Goal: Task Accomplishment & Management: Manage account settings

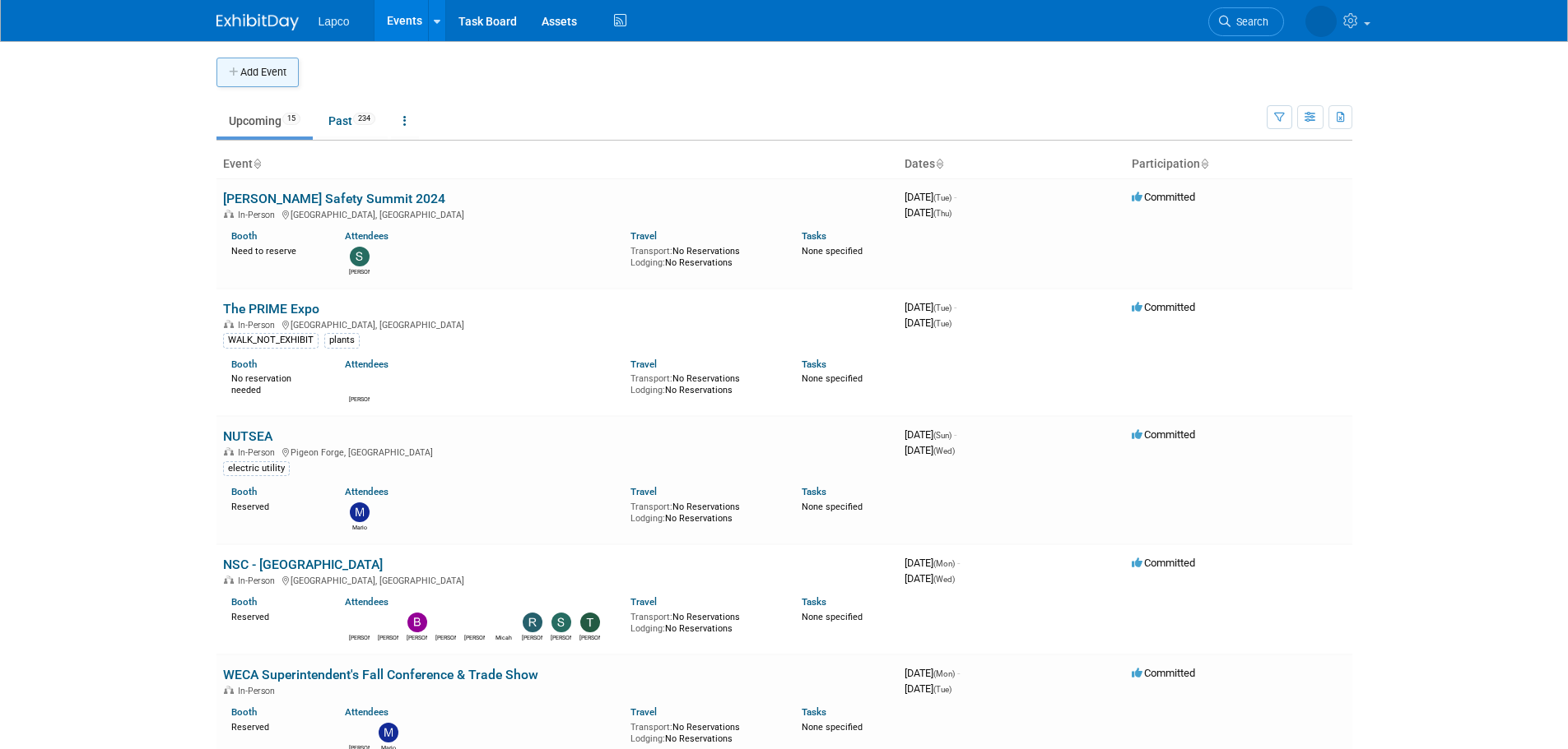
click at [283, 76] on button "Add Event" at bounding box center [258, 72] width 83 height 30
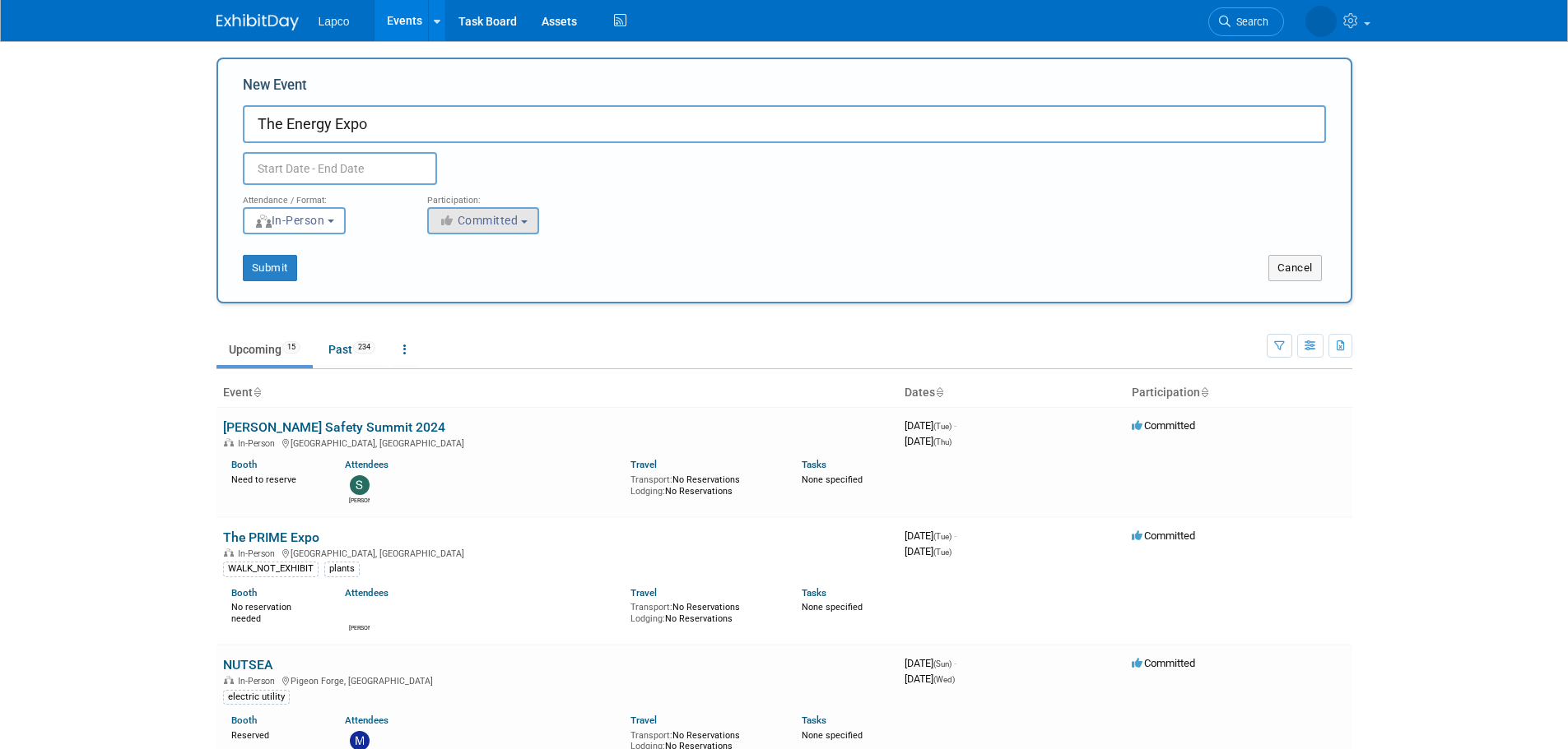
type input "The Energy Expo"
click at [513, 208] on button "Committed" at bounding box center [483, 221] width 112 height 27
click at [515, 283] on label "Considering" at bounding box center [491, 283] width 109 height 22
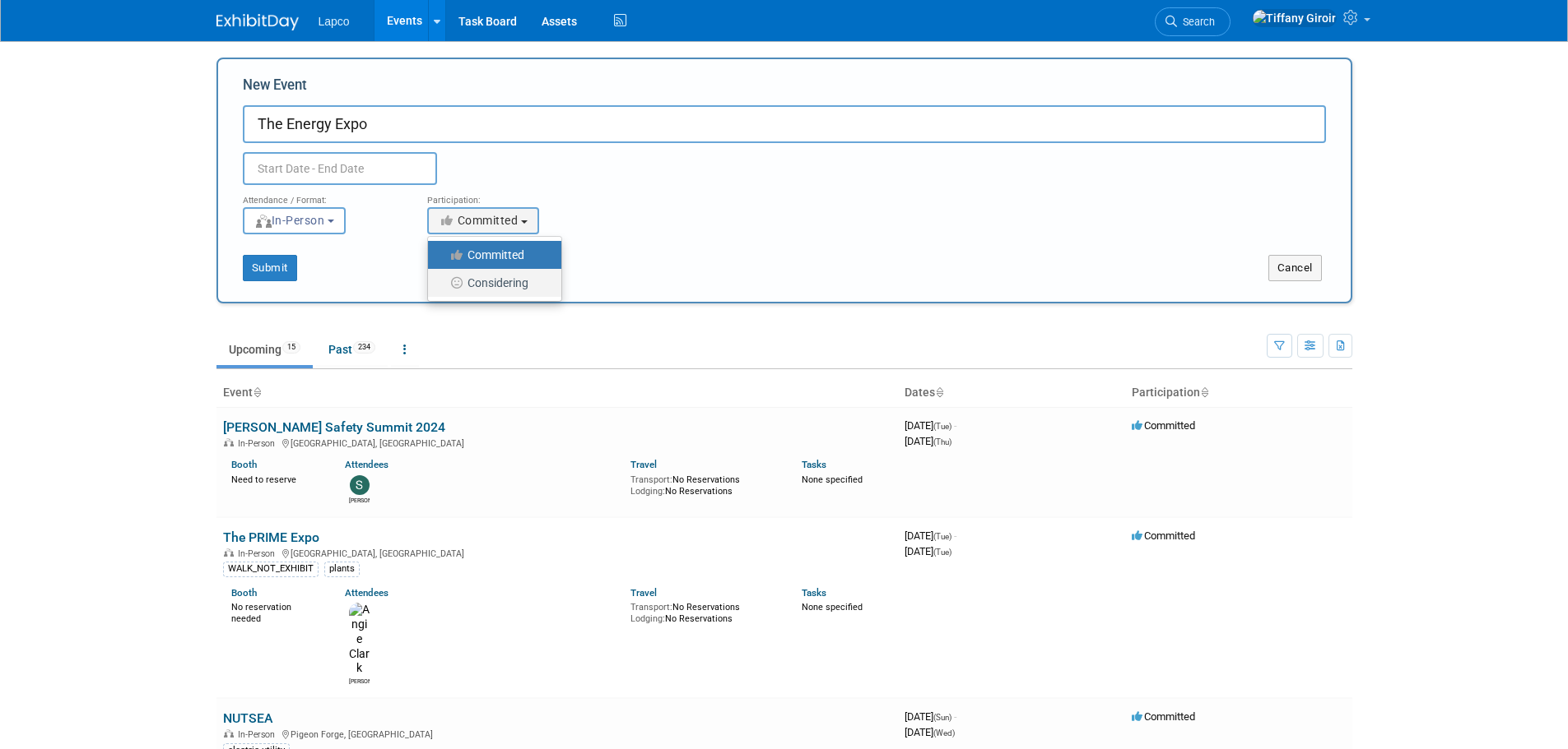
click at [443, 283] on input "Considering" at bounding box center [437, 283] width 10 height 10
select select "2"
click at [289, 157] on input "text" at bounding box center [340, 168] width 194 height 33
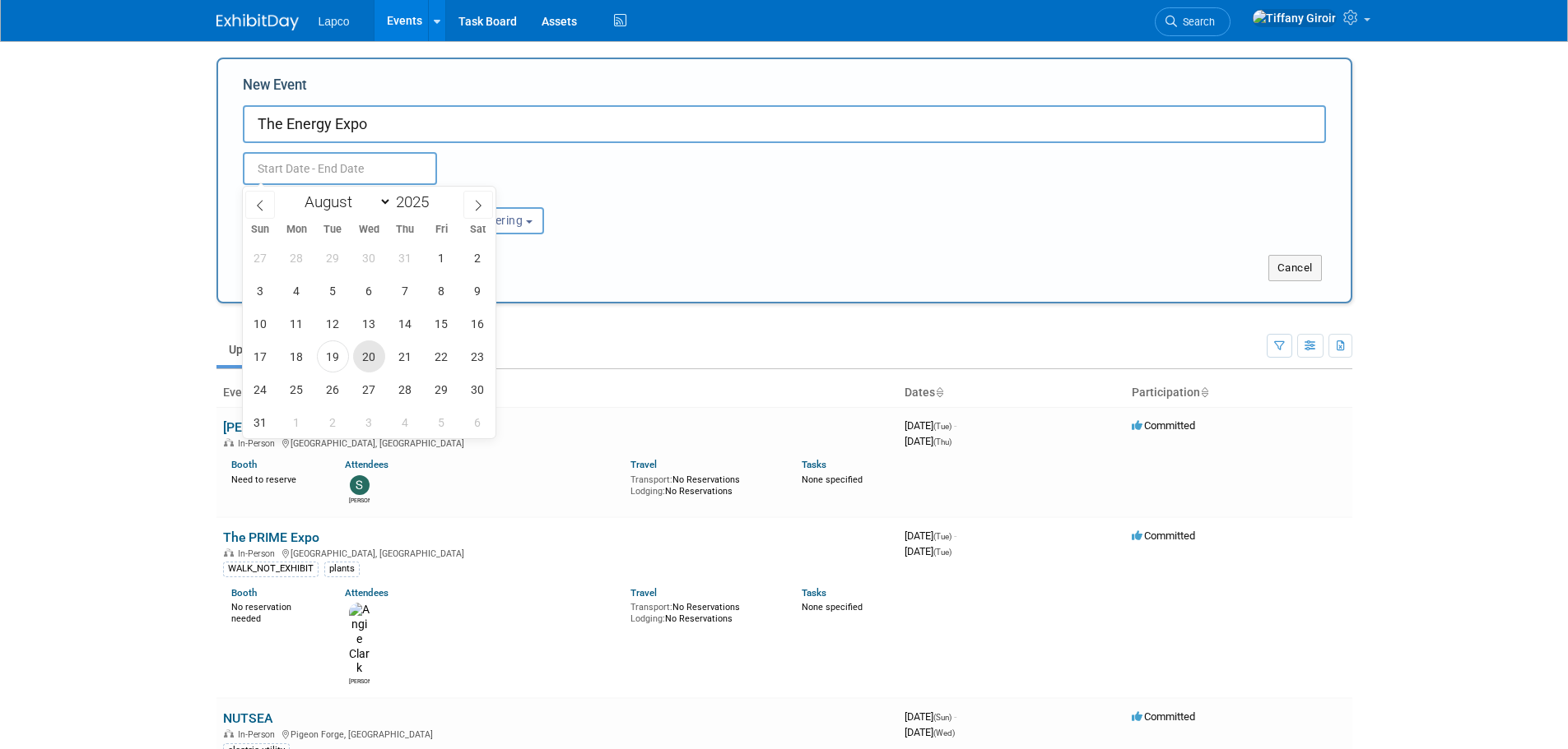
click at [361, 355] on span "20" at bounding box center [369, 357] width 32 height 32
click at [400, 359] on span "21" at bounding box center [406, 357] width 32 height 32
type input "[DATE] to [DATE]"
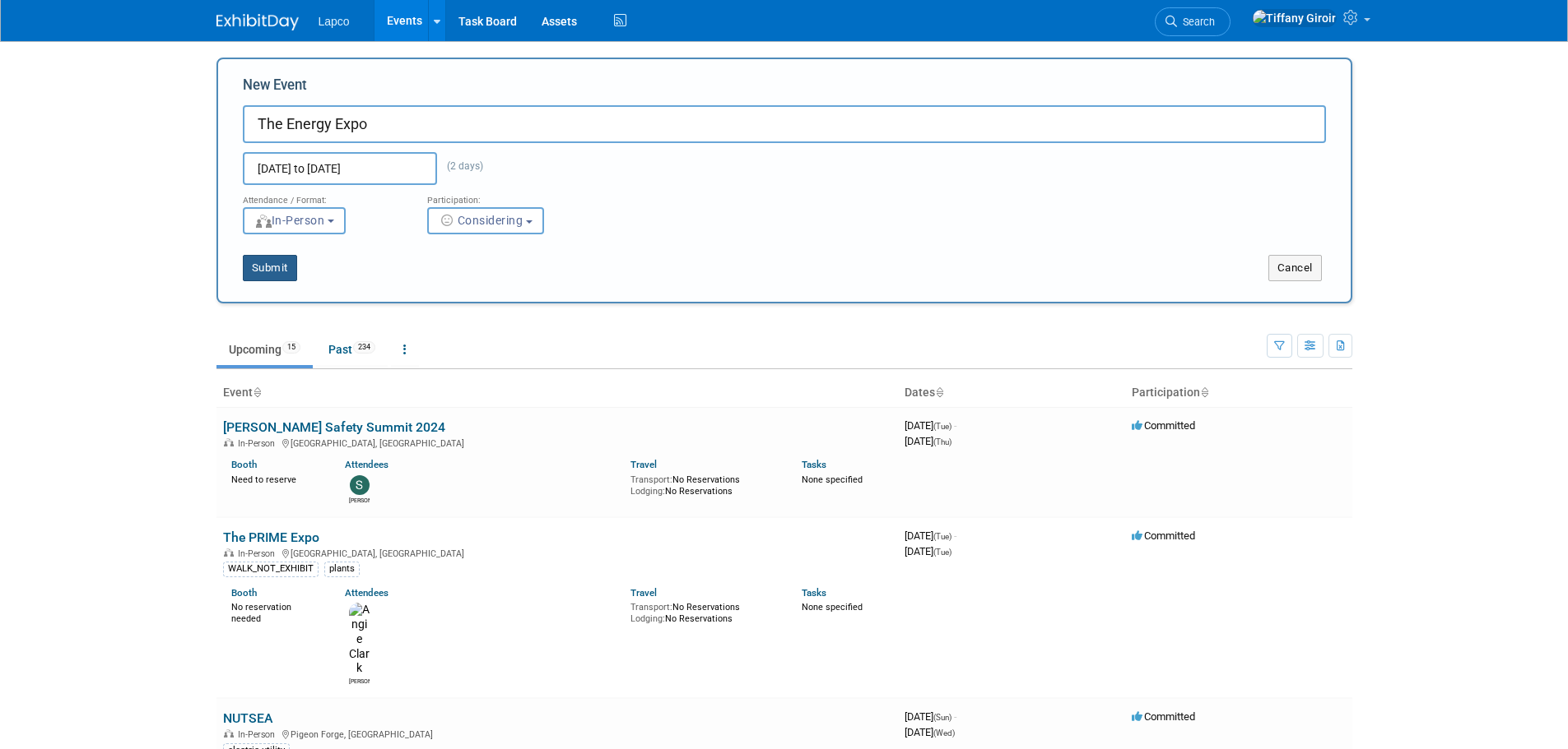
click at [276, 275] on button "Submit" at bounding box center [270, 268] width 54 height 26
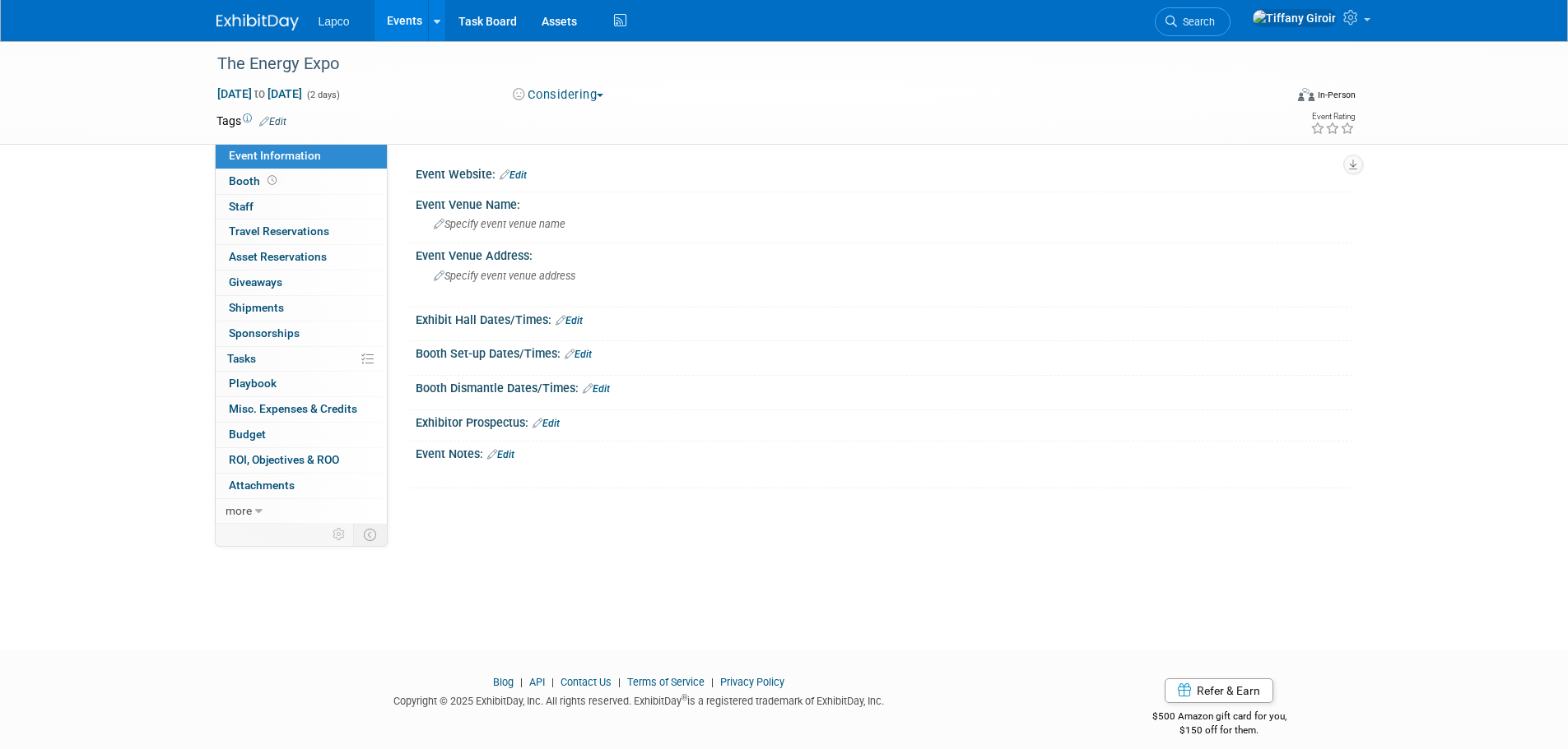
click at [526, 172] on link "Edit" at bounding box center [513, 176] width 27 height 11
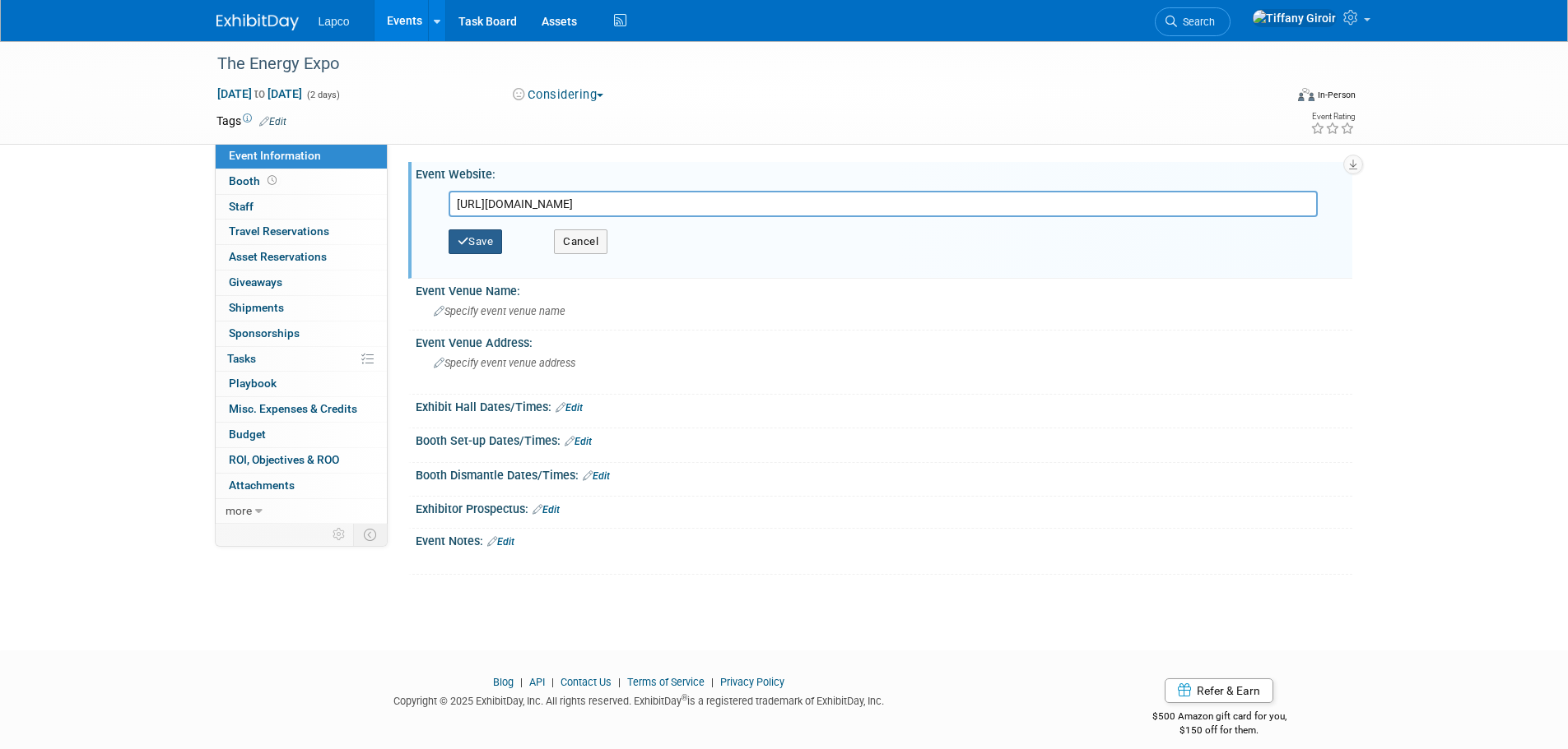
type input "https://www.theenergyexpo.com/attend.html"
click at [489, 243] on button "Save" at bounding box center [476, 242] width 54 height 24
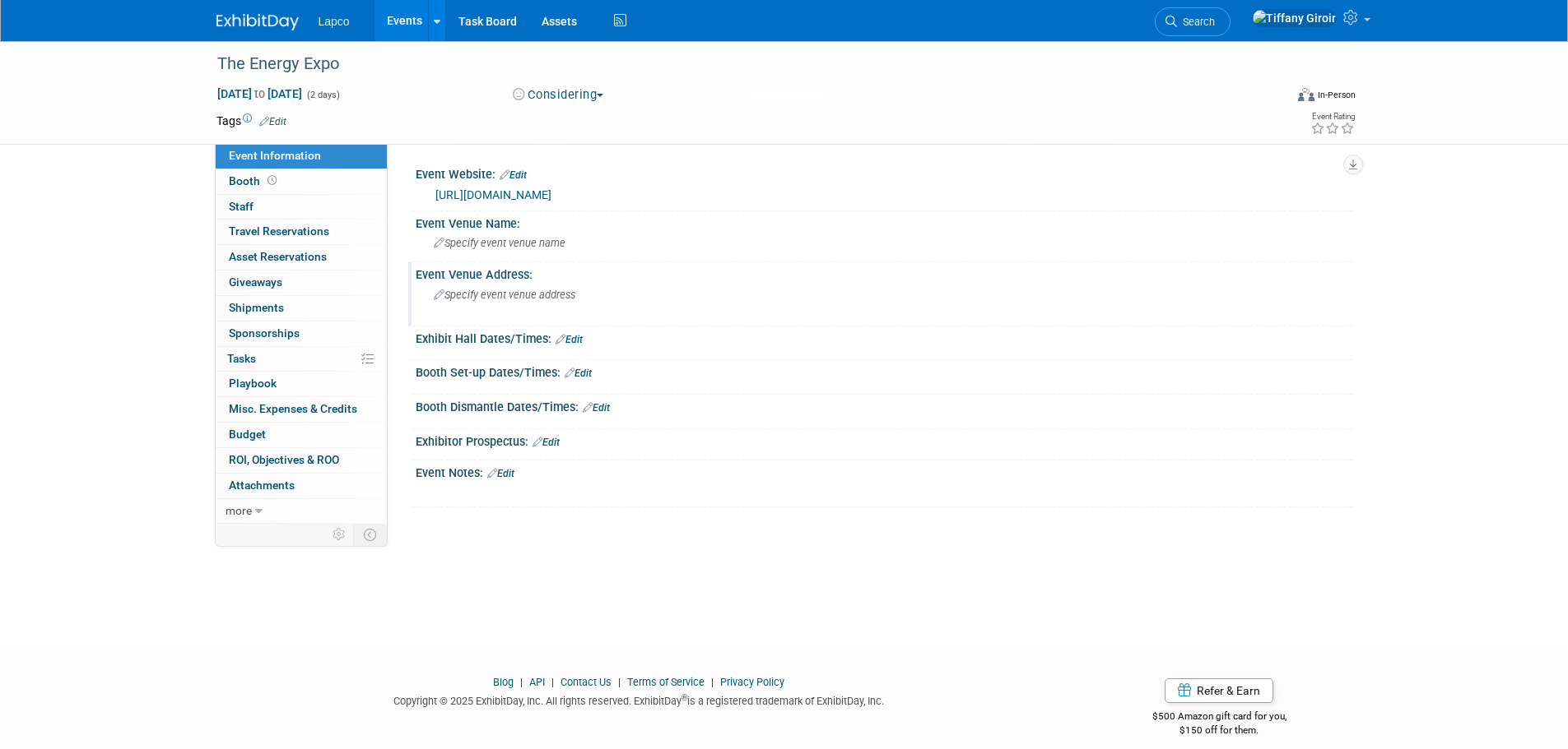
click at [530, 300] on span "Specify event venue address" at bounding box center [504, 295] width 142 height 12
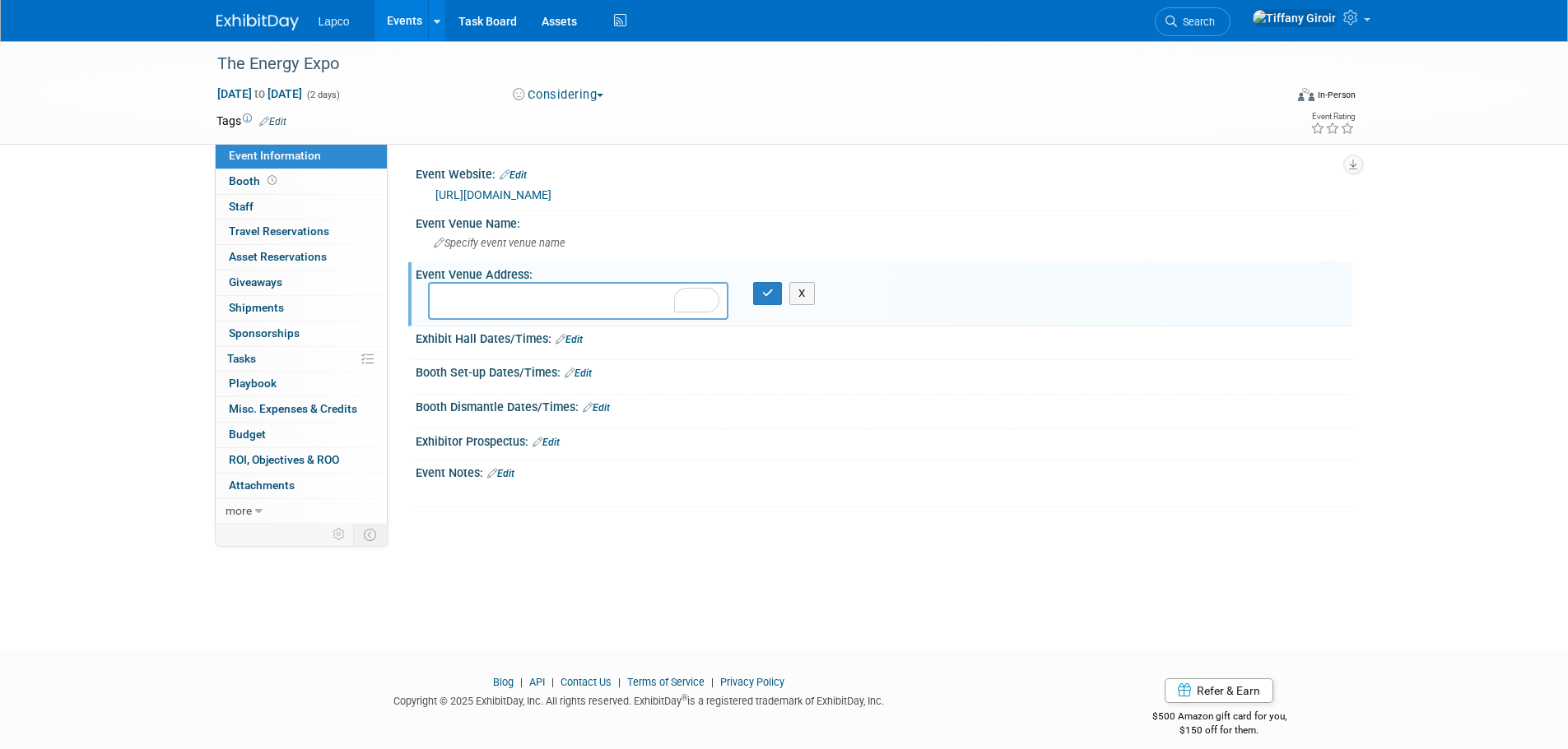
paste textarea "Broward County Convention Center in Greater Fort Lauderdale"
drag, startPoint x: 631, startPoint y: 290, endPoint x: 437, endPoint y: 289, distance: 194.0
click at [437, 289] on textarea "Broward County Convention Center in Greater Fort Lauderdale" at bounding box center [578, 301] width 300 height 38
type textarea "in Greater Fort Lauderdale"
click at [463, 240] on span "Specify event venue name" at bounding box center [500, 242] width 131 height 12
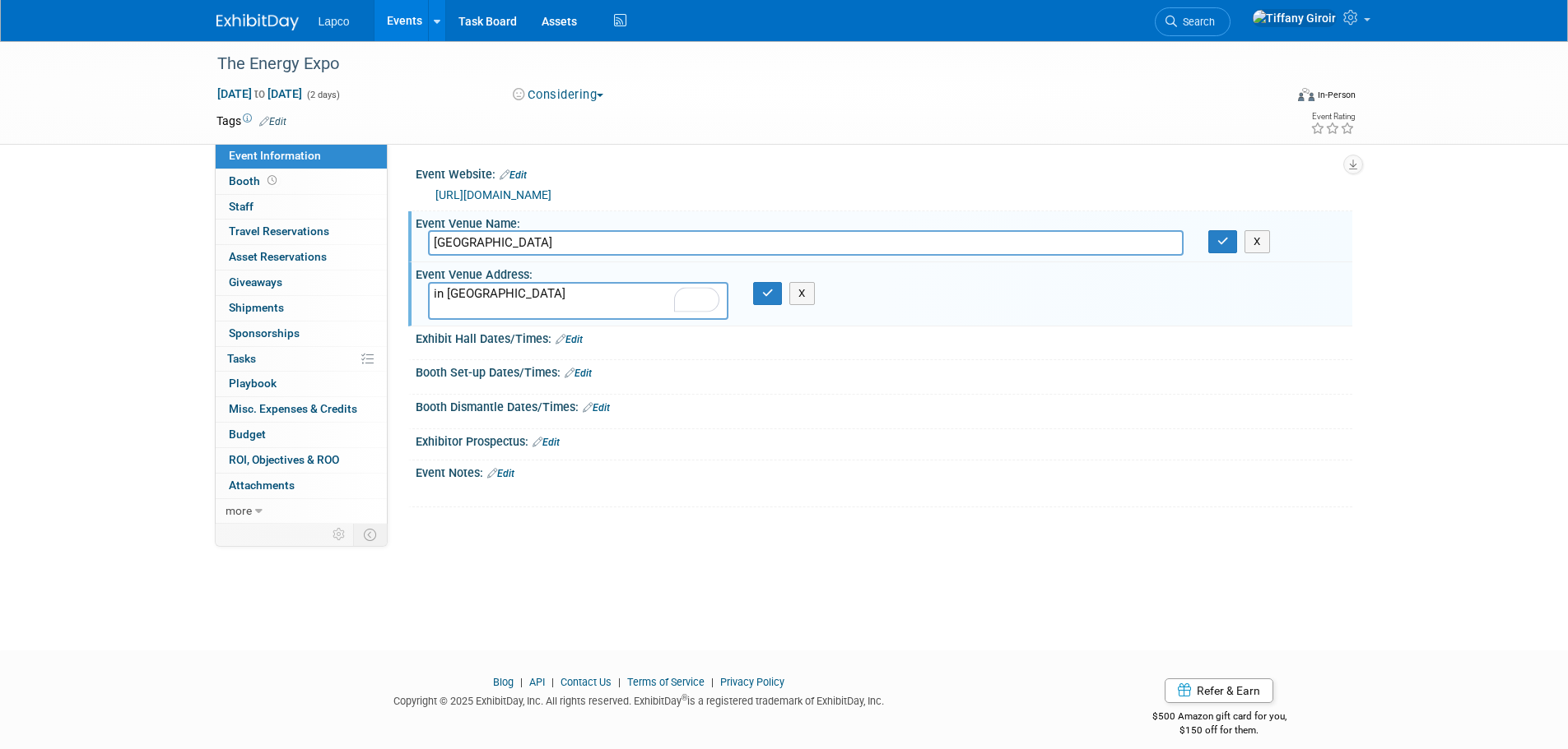
type input "Broward County Convention Center"
drag, startPoint x: 489, startPoint y: 304, endPoint x: 394, endPoint y: 309, distance: 95.1
click at [394, 309] on div "Event Website: Edit https://www.theenergyexpo.com/attend.html https://www.theen…" at bounding box center [869, 333] width 964 height 380
type textarea "[GEOGRAPHIC_DATA], [GEOGRAPHIC_DATA]"
click at [755, 303] on button "button" at bounding box center [768, 294] width 30 height 23
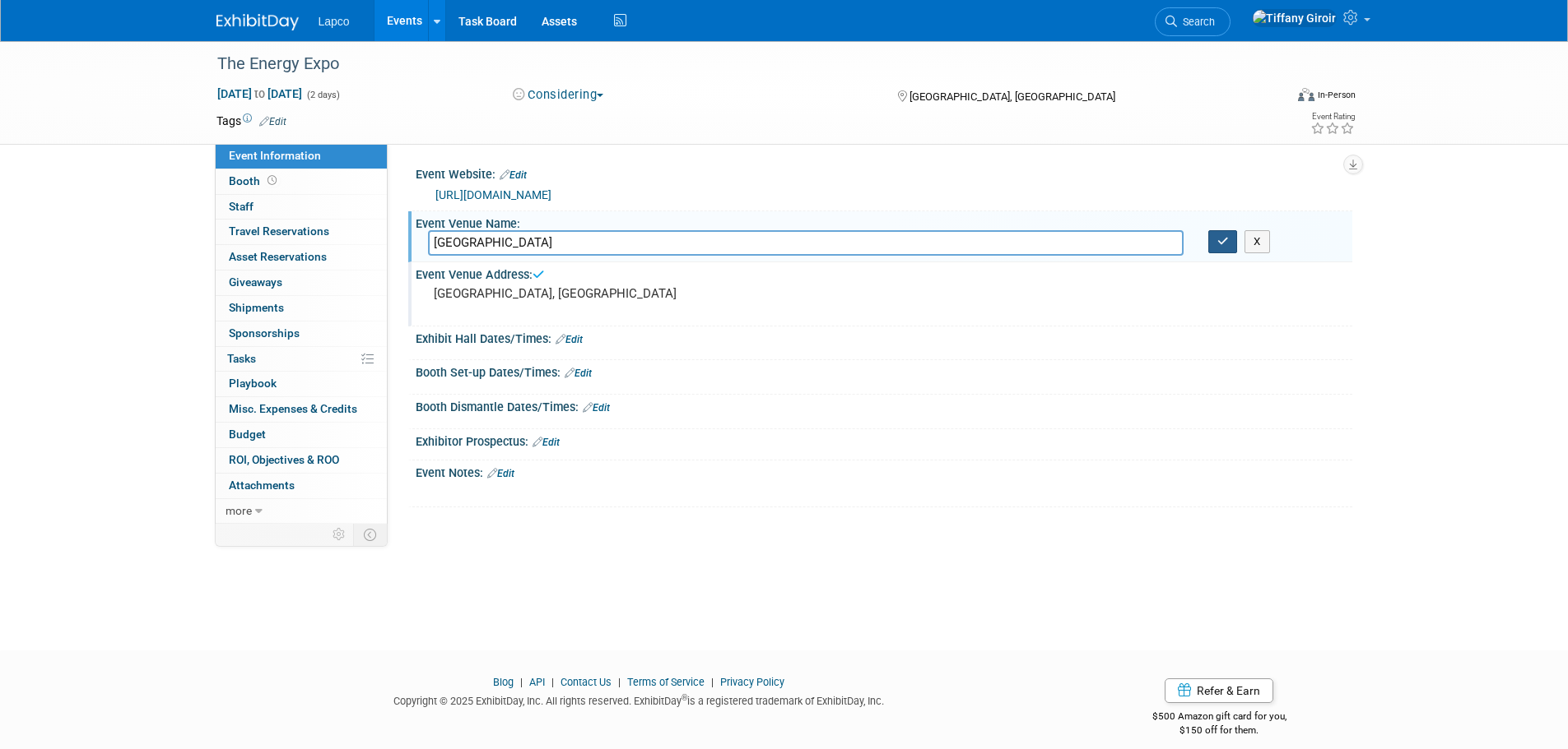
click at [1222, 244] on icon "button" at bounding box center [1222, 241] width 11 height 10
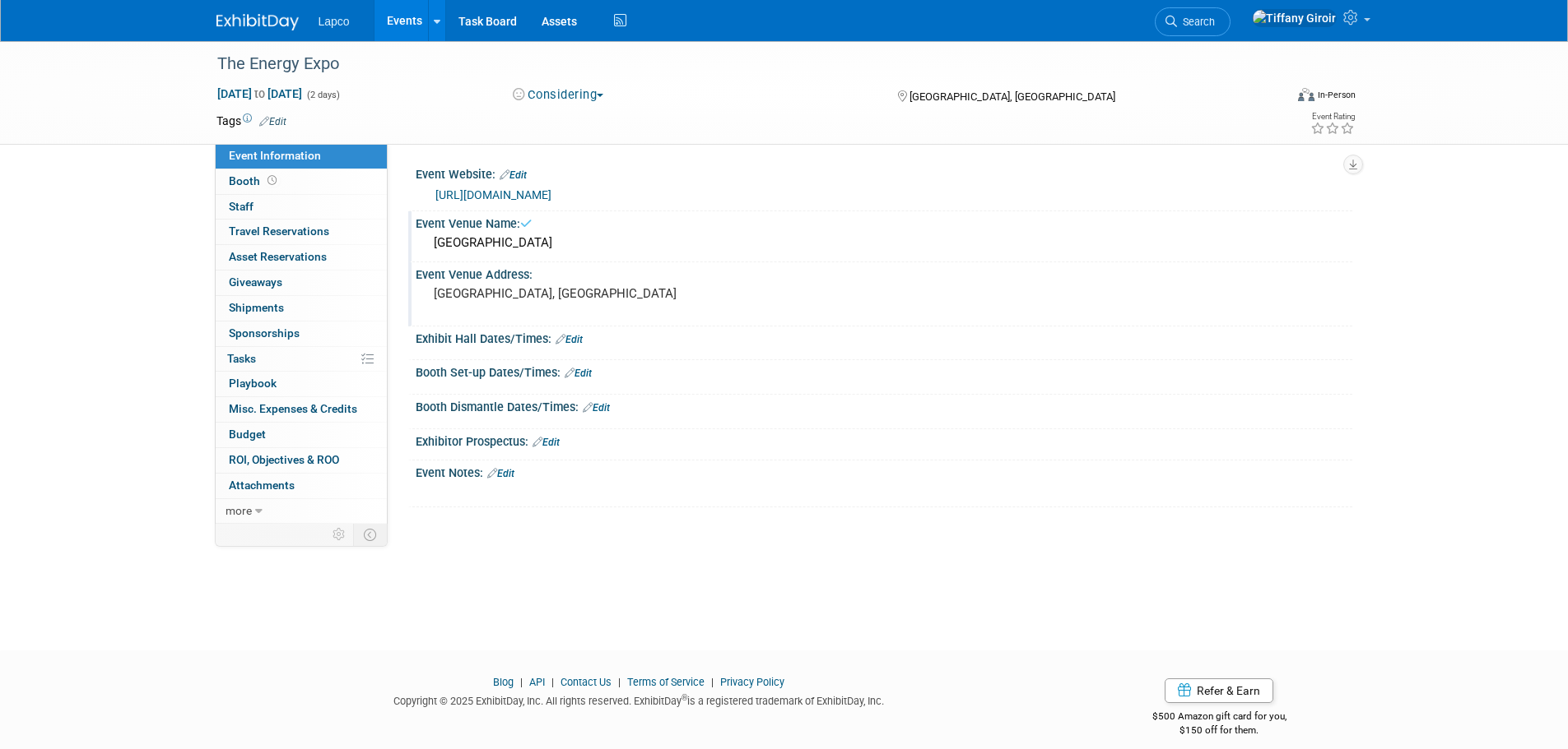
click at [509, 473] on link "Edit" at bounding box center [500, 474] width 27 height 11
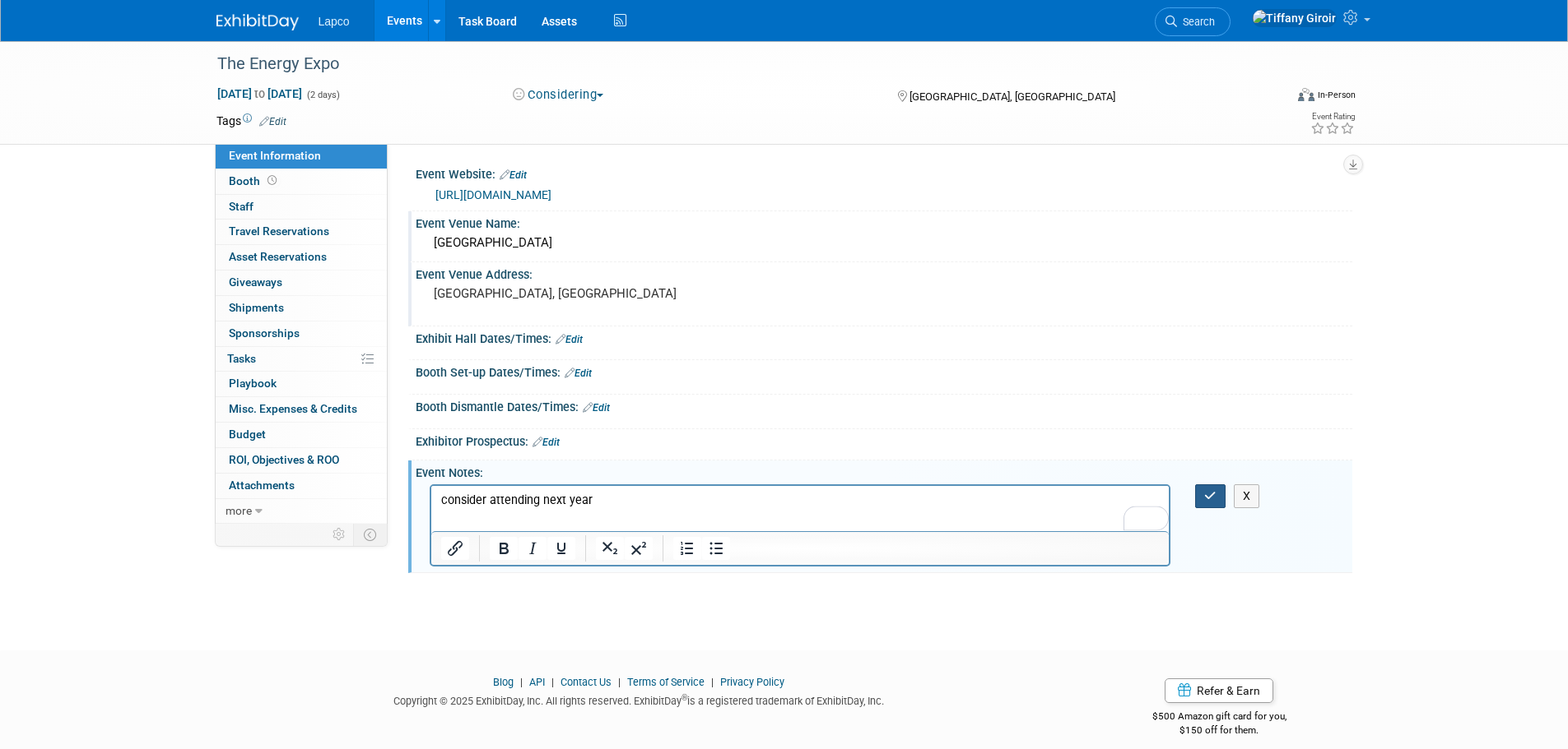
click at [1203, 488] on button "button" at bounding box center [1210, 496] width 30 height 23
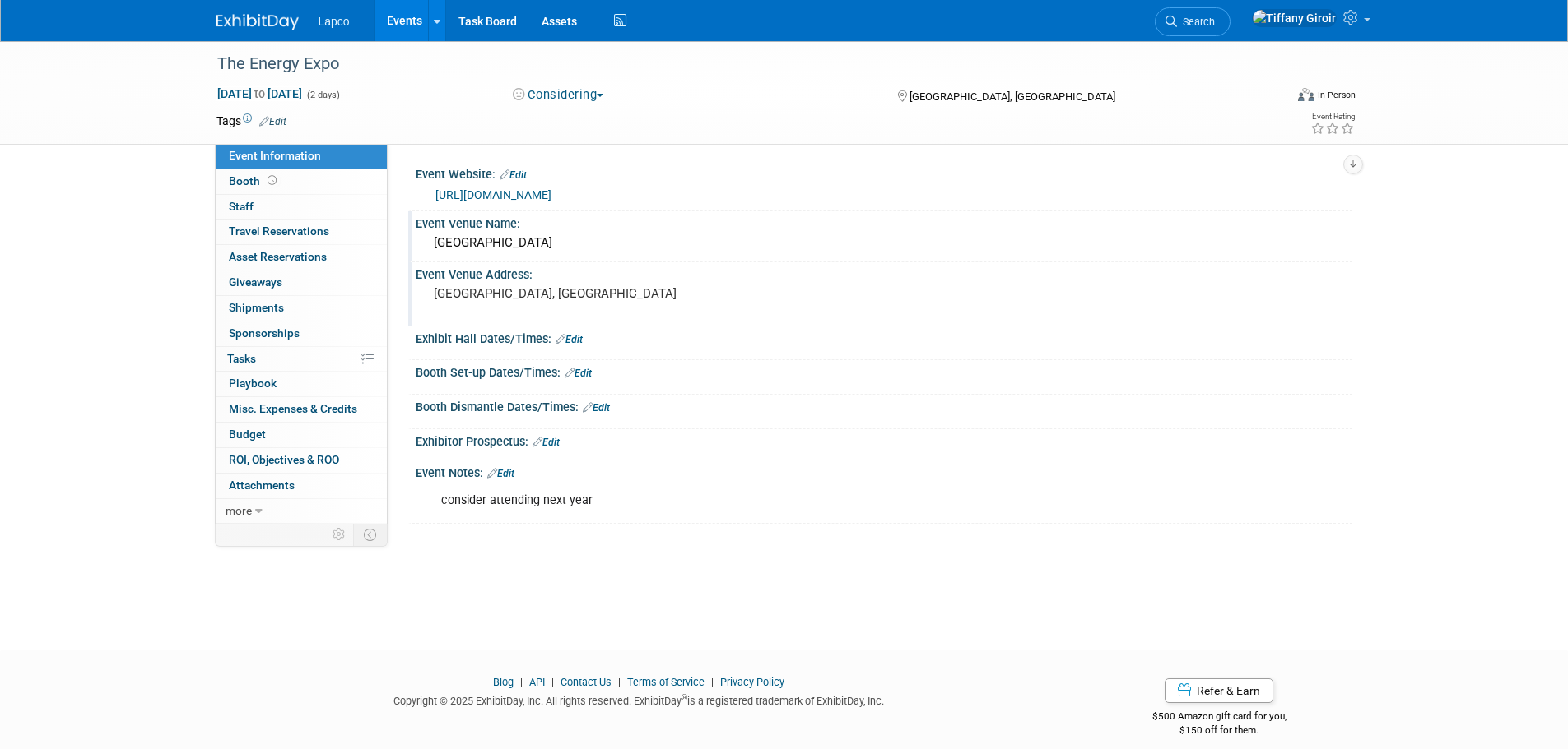
click at [395, 23] on link "Events" at bounding box center [405, 21] width 60 height 41
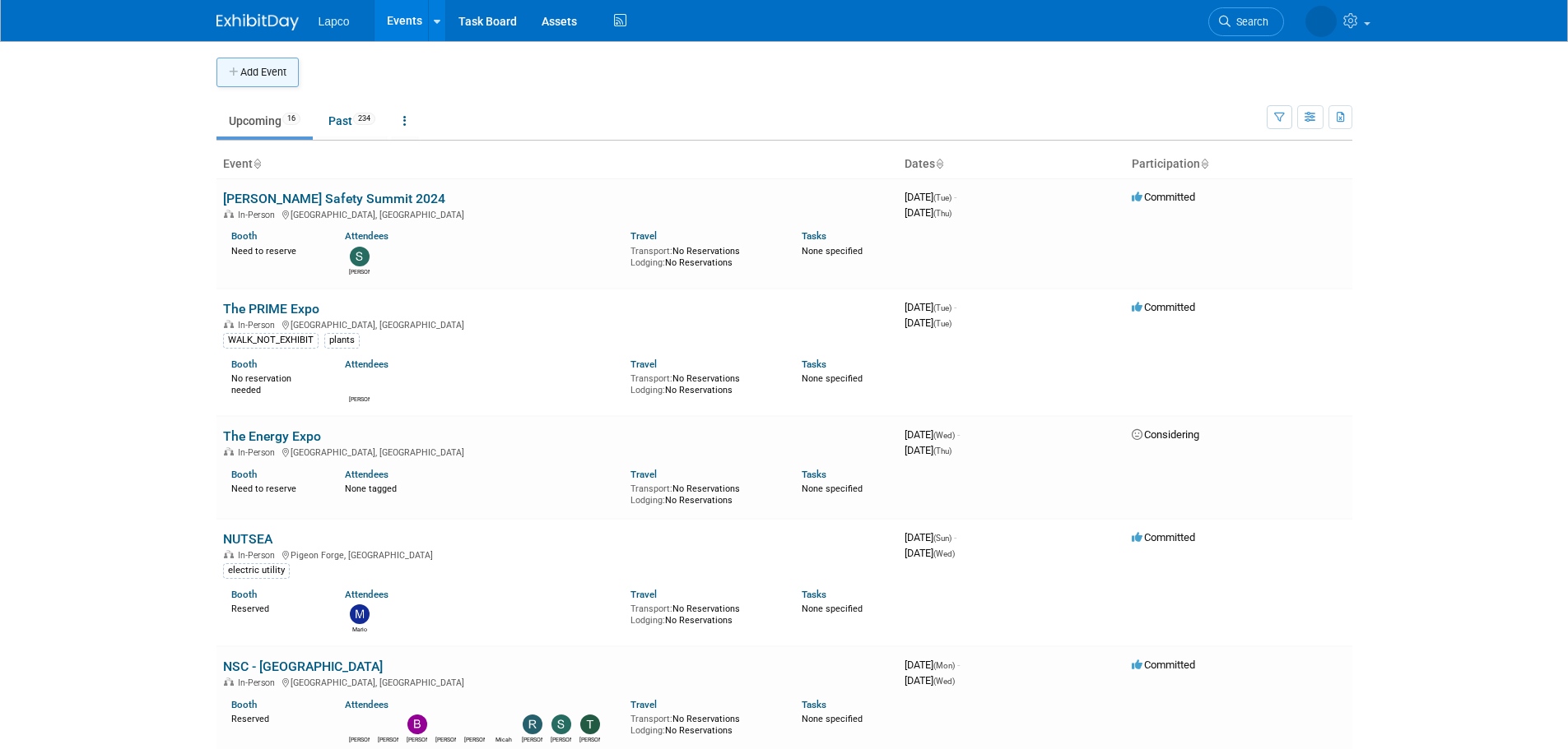
click at [282, 70] on button "Add Event" at bounding box center [258, 72] width 83 height 30
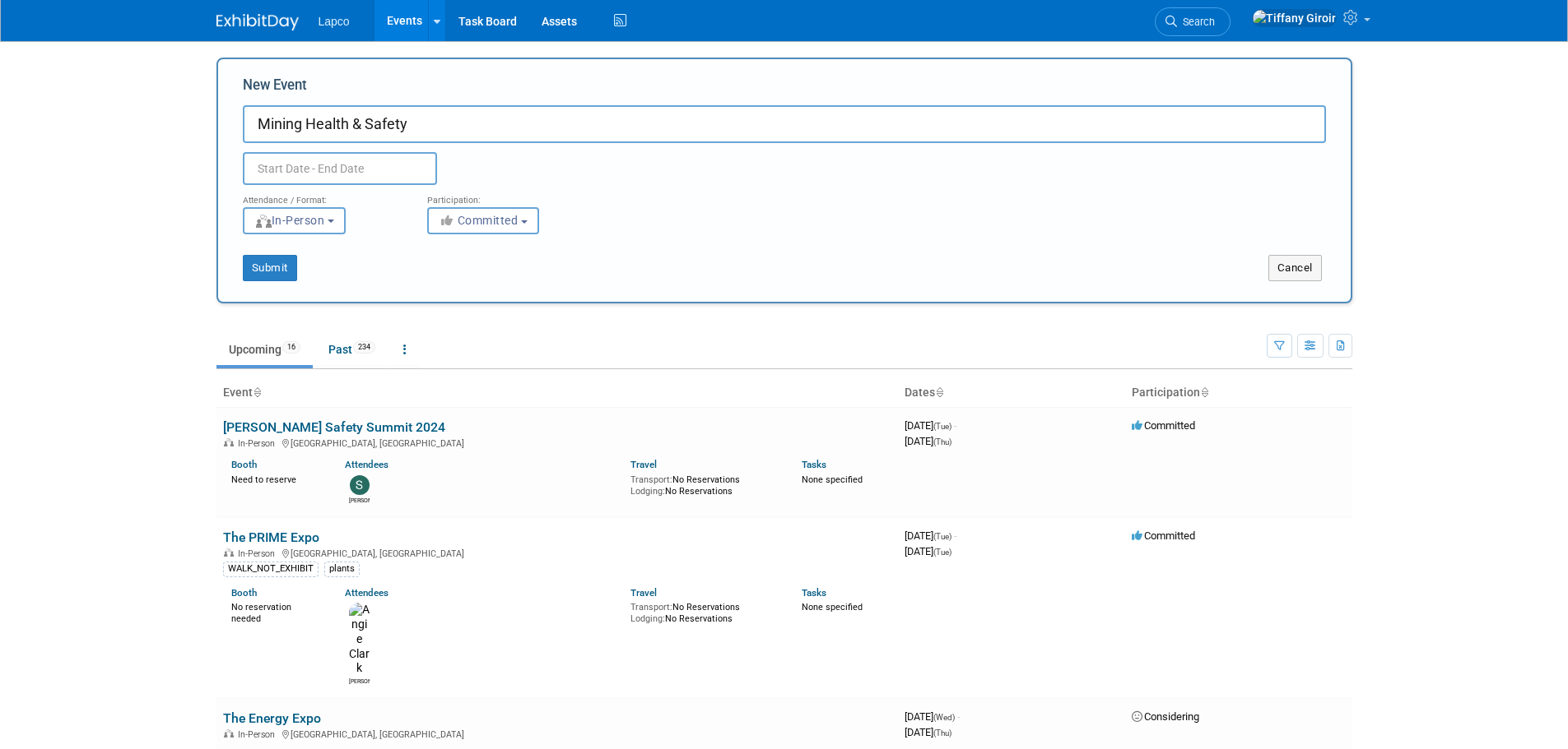
type input "Mining Health & Safety"
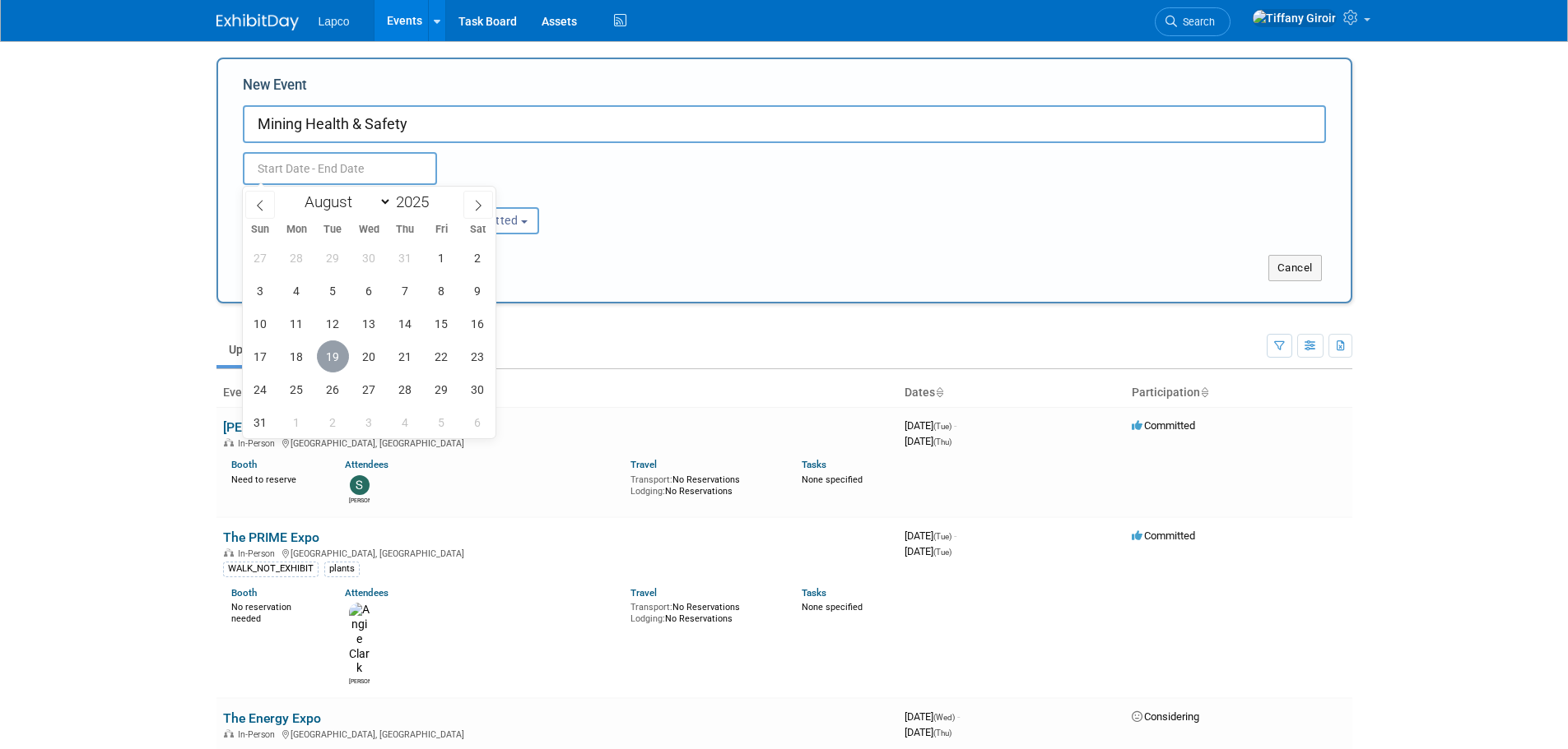
click at [340, 358] on span "19" at bounding box center [332, 357] width 32 height 32
click at [406, 357] on span "21" at bounding box center [406, 357] width 32 height 32
type input "Aug 19, 2025 to Aug 21, 2025"
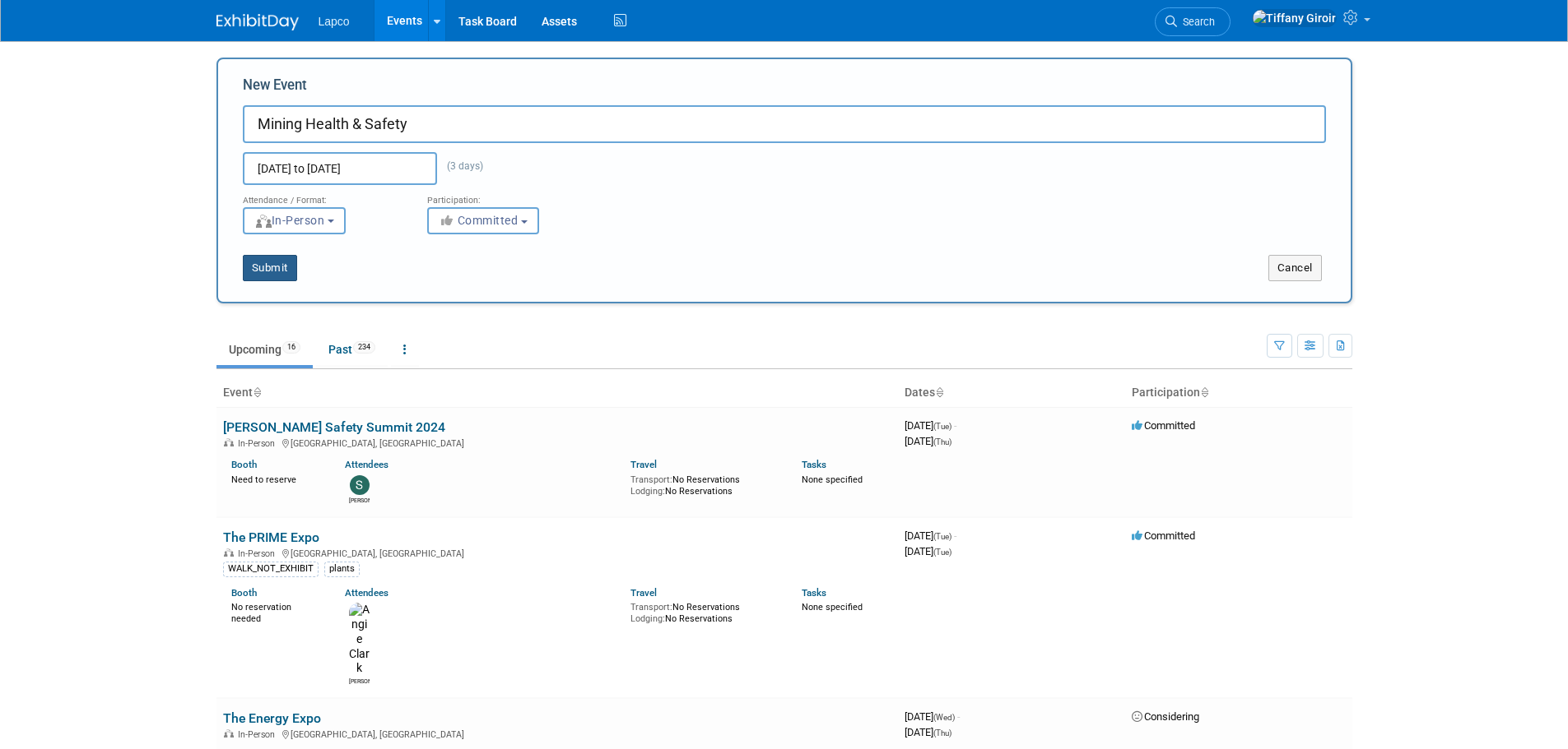
click at [289, 268] on button "Submit" at bounding box center [270, 268] width 54 height 26
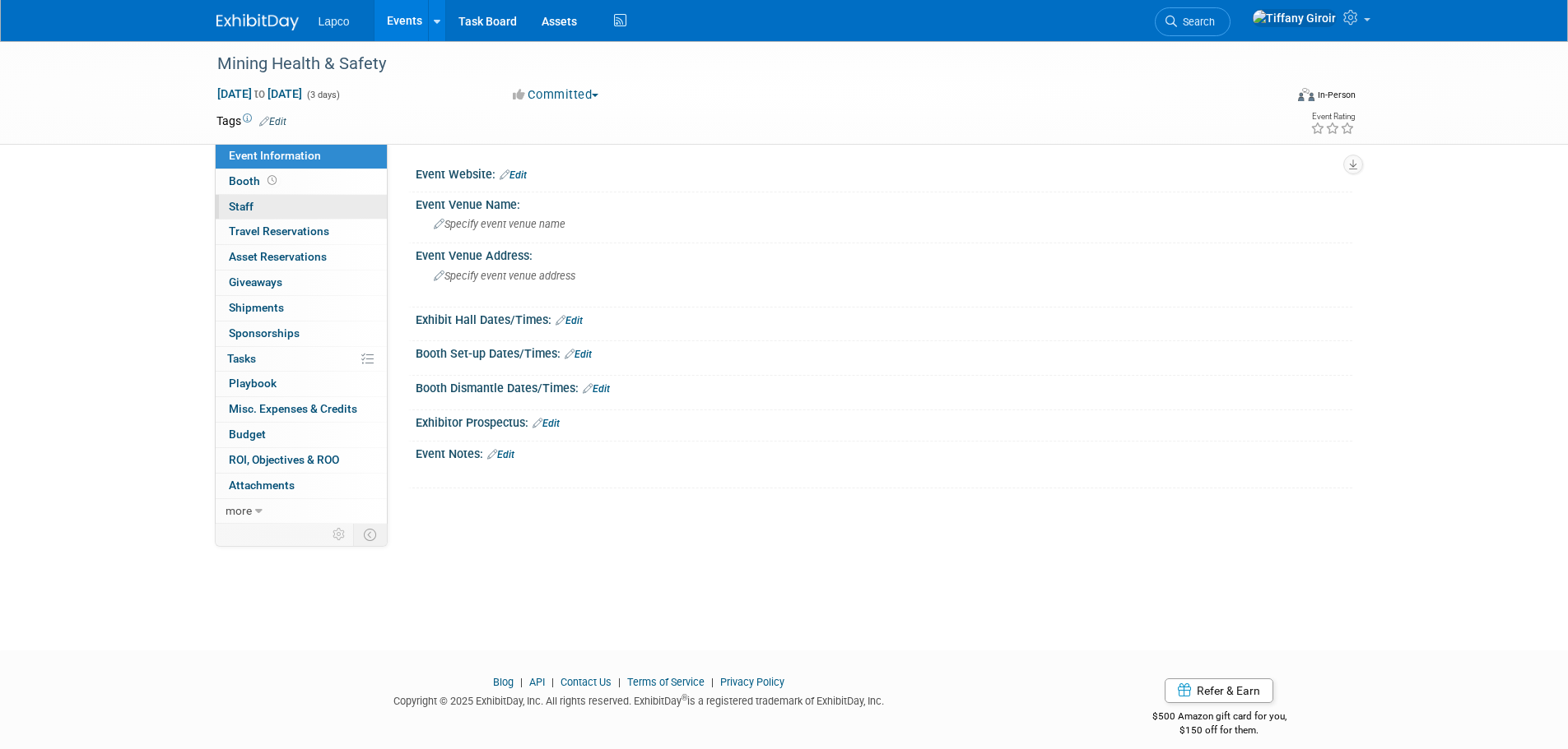
click at [284, 200] on link "0 Staff 0" at bounding box center [301, 207] width 171 height 24
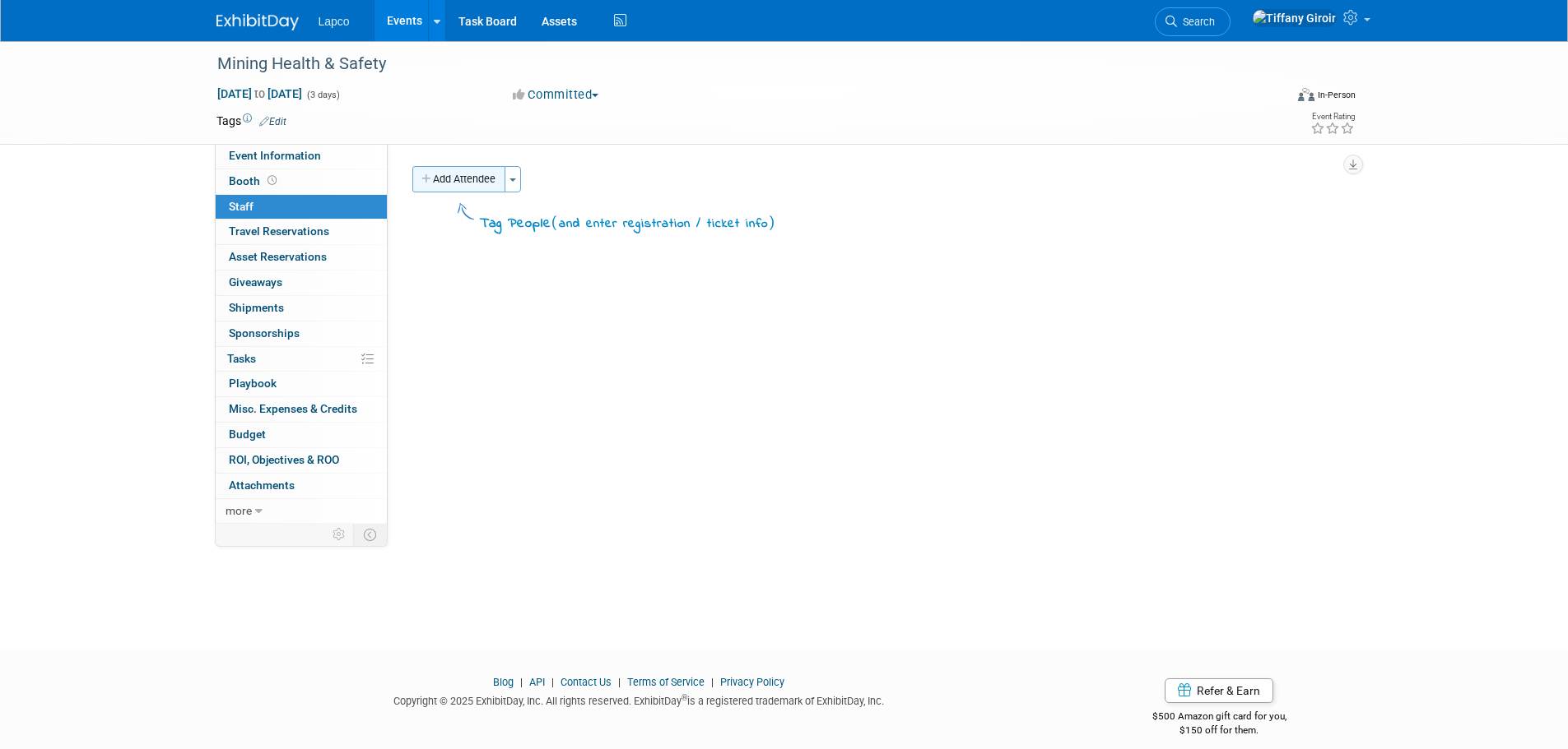
click at [442, 173] on button "Add Attendee" at bounding box center [458, 179] width 93 height 26
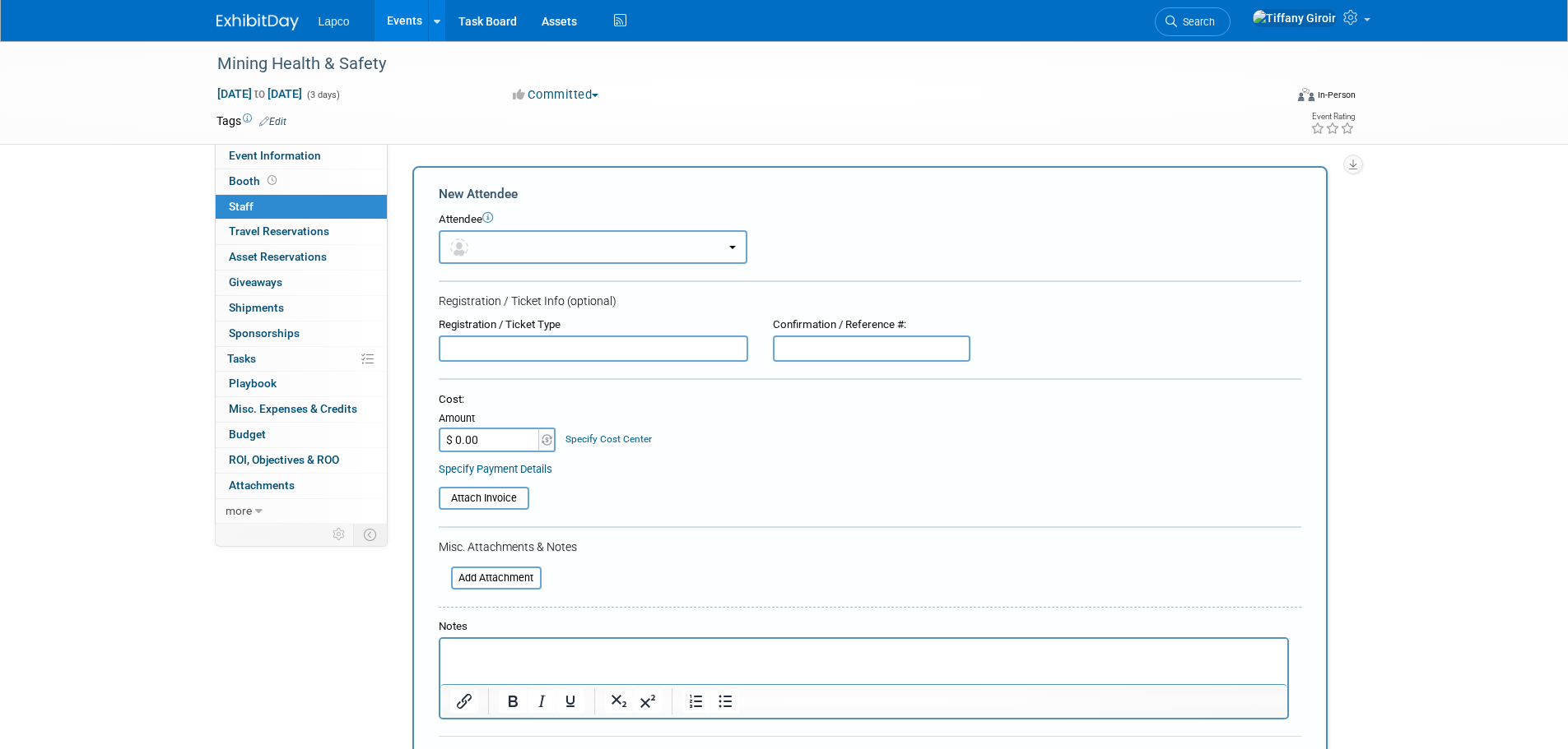
click at [479, 242] on button "button" at bounding box center [592, 247] width 309 height 34
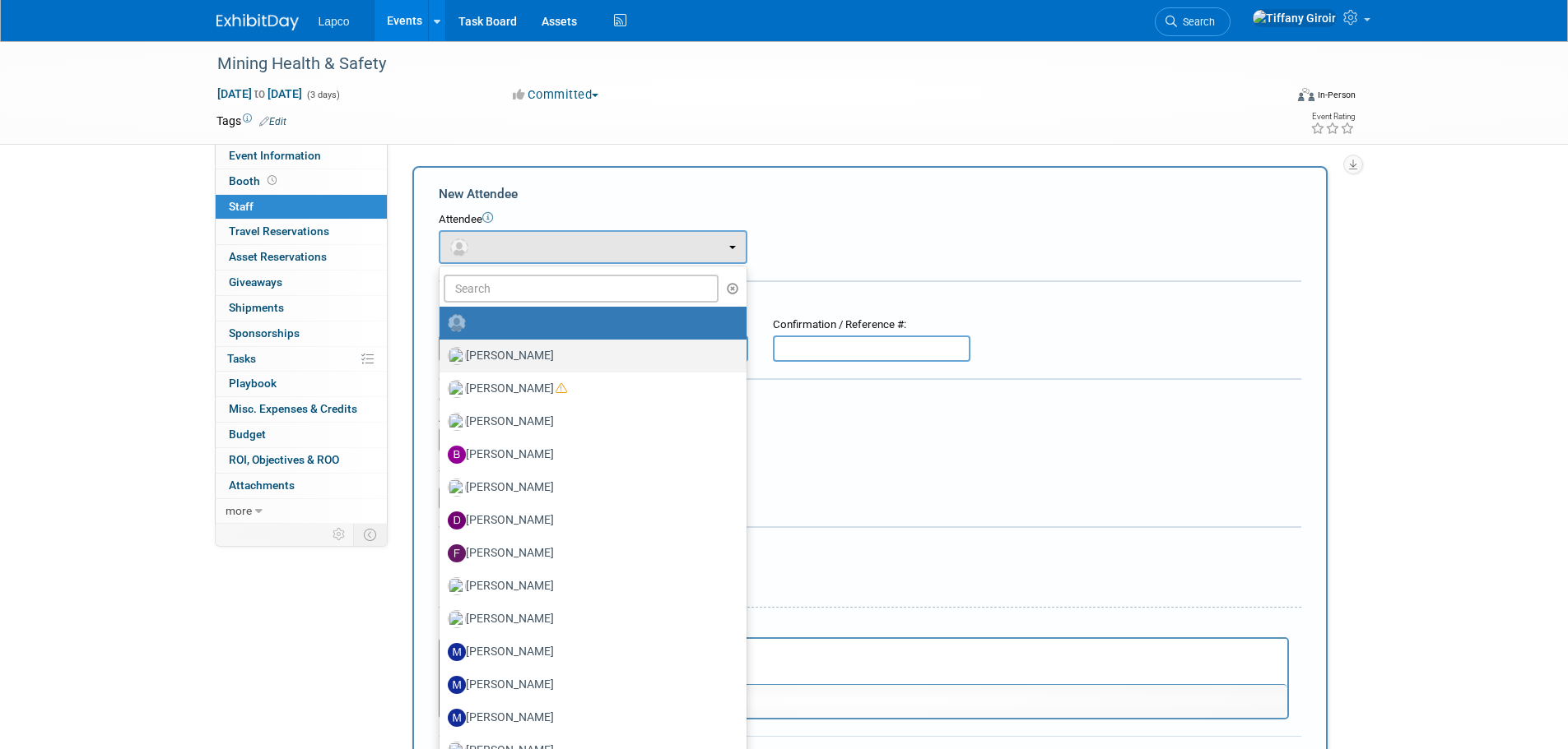
click at [521, 344] on label "Adam Sumner" at bounding box center [589, 356] width 283 height 26
click at [442, 349] on input "Adam Sumner" at bounding box center [436, 354] width 10 height 10
select select "49af4e2e-592c-4d22-8886-1d458483a3ce"
select select "4"
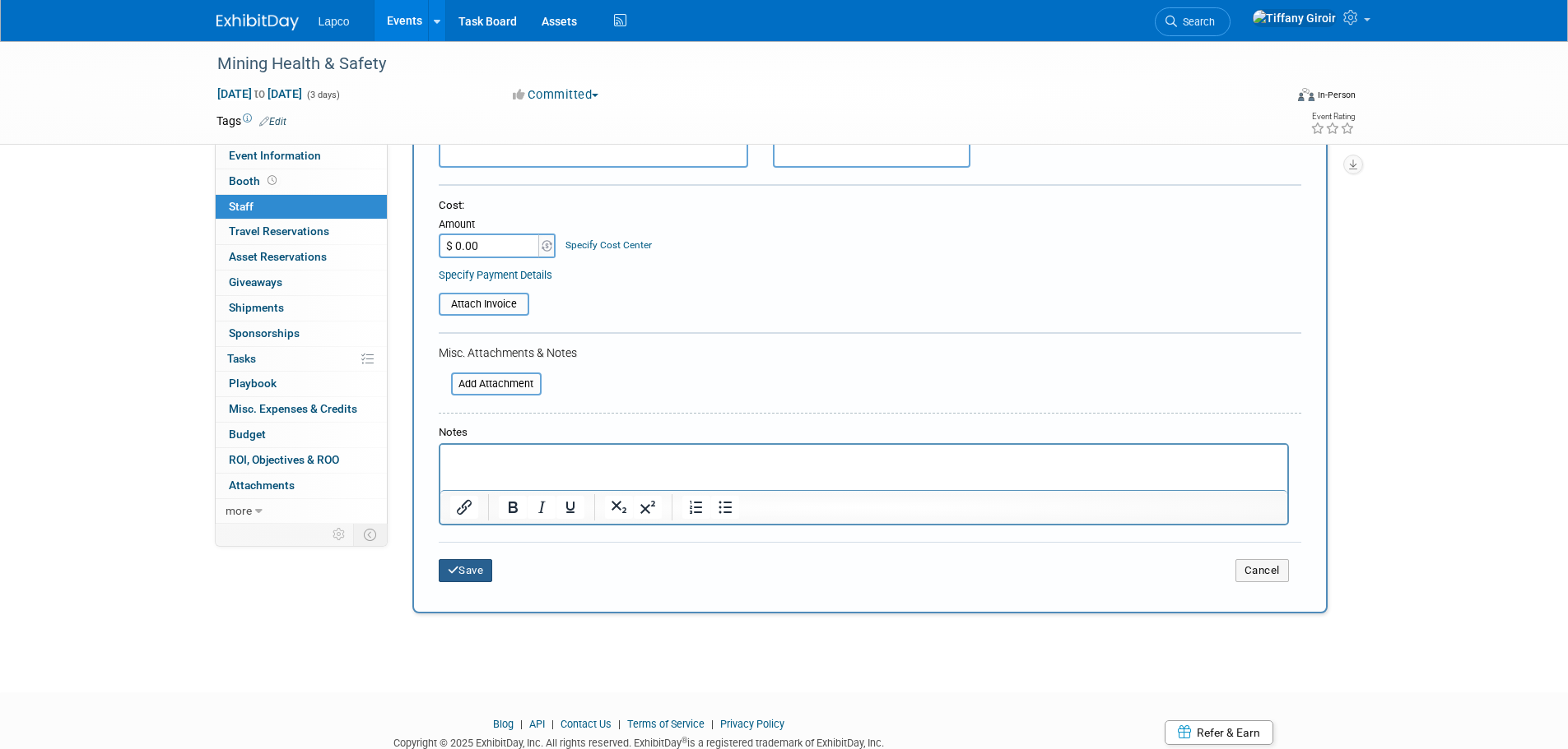
click at [472, 576] on button "Save" at bounding box center [466, 571] width 54 height 23
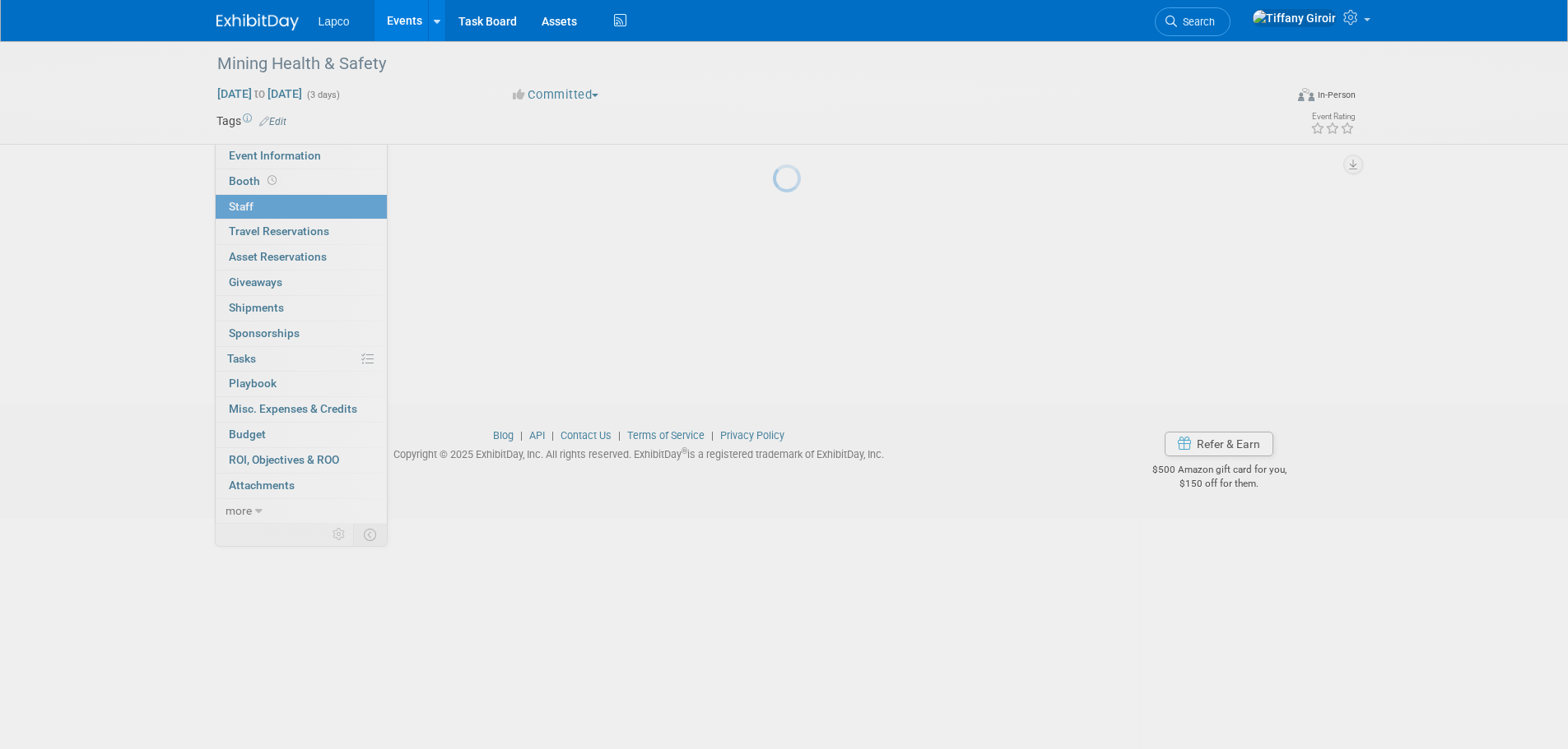
scroll to position [17, 0]
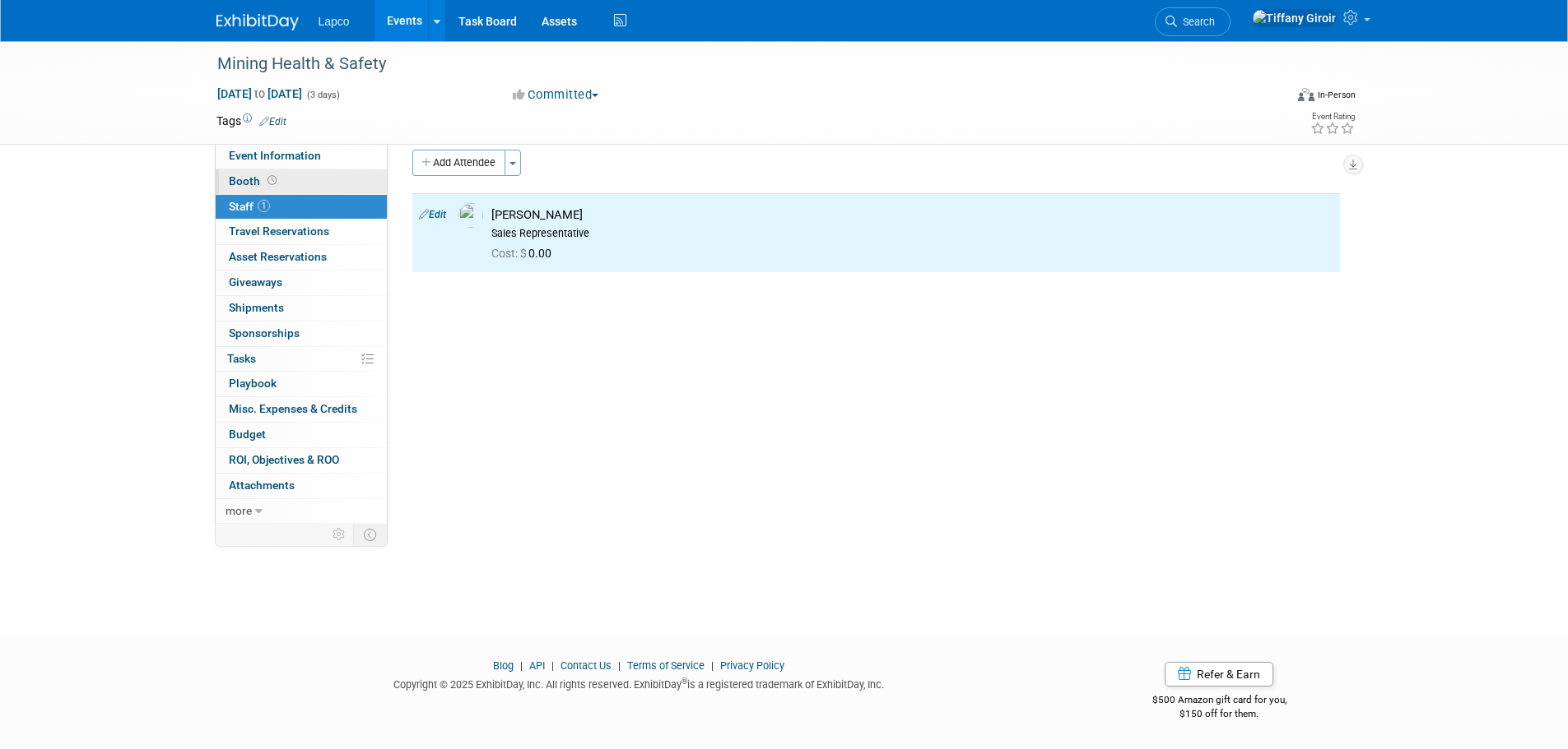
click at [243, 182] on span "Booth" at bounding box center [254, 181] width 51 height 13
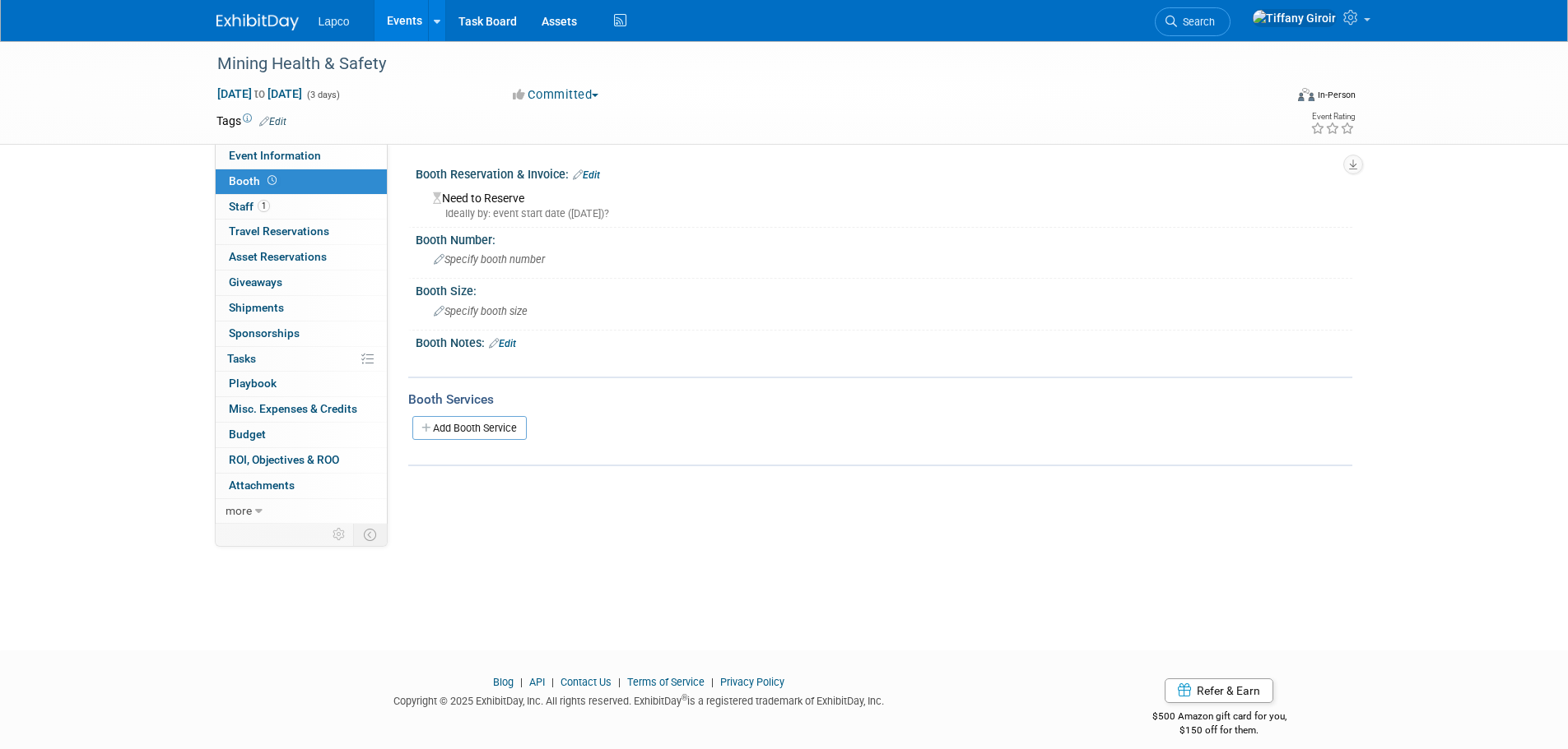
click at [597, 175] on link "Edit" at bounding box center [586, 176] width 27 height 11
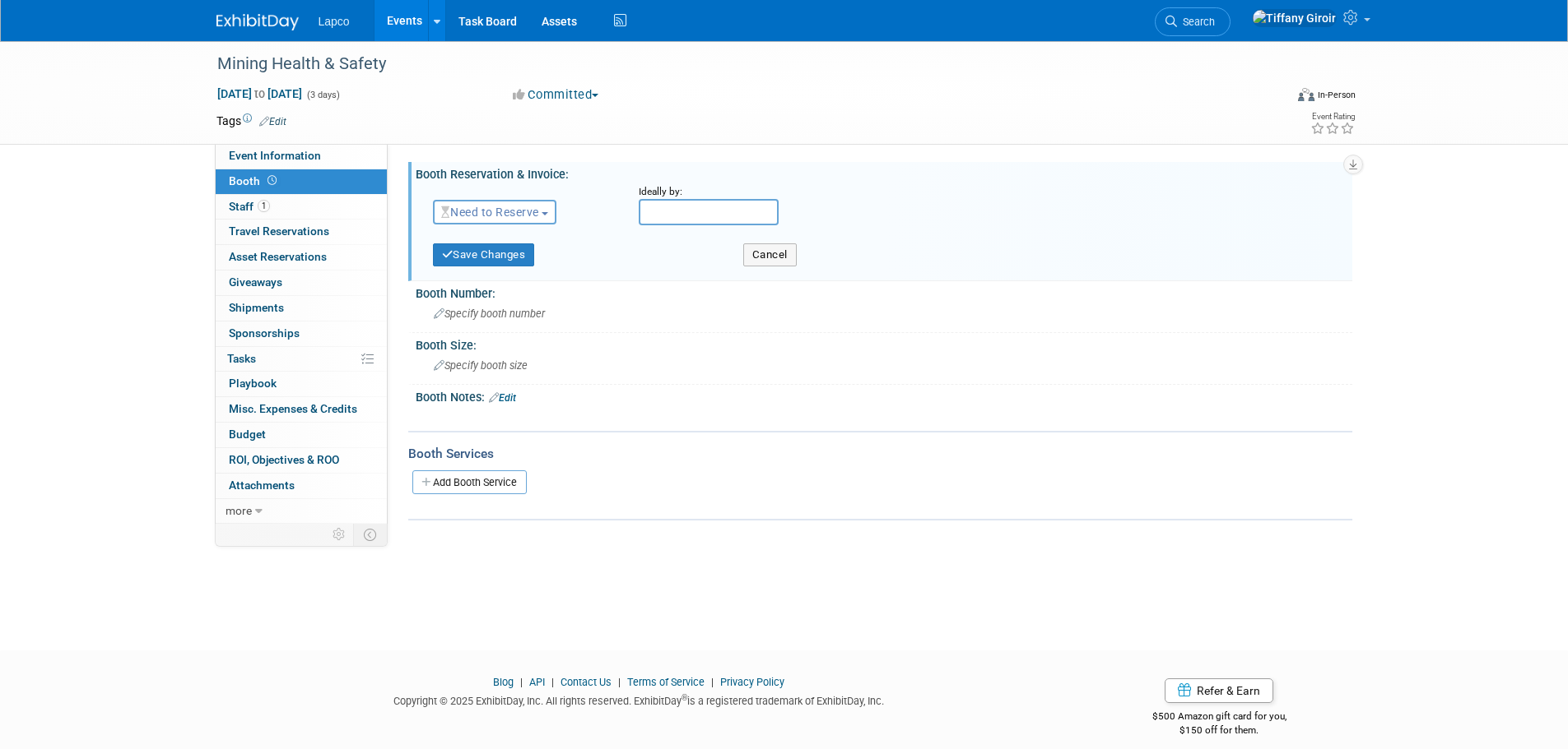
click at [536, 214] on span "Need to Reserve" at bounding box center [490, 212] width 98 height 13
click at [542, 260] on link "Reserved" at bounding box center [522, 263] width 177 height 23
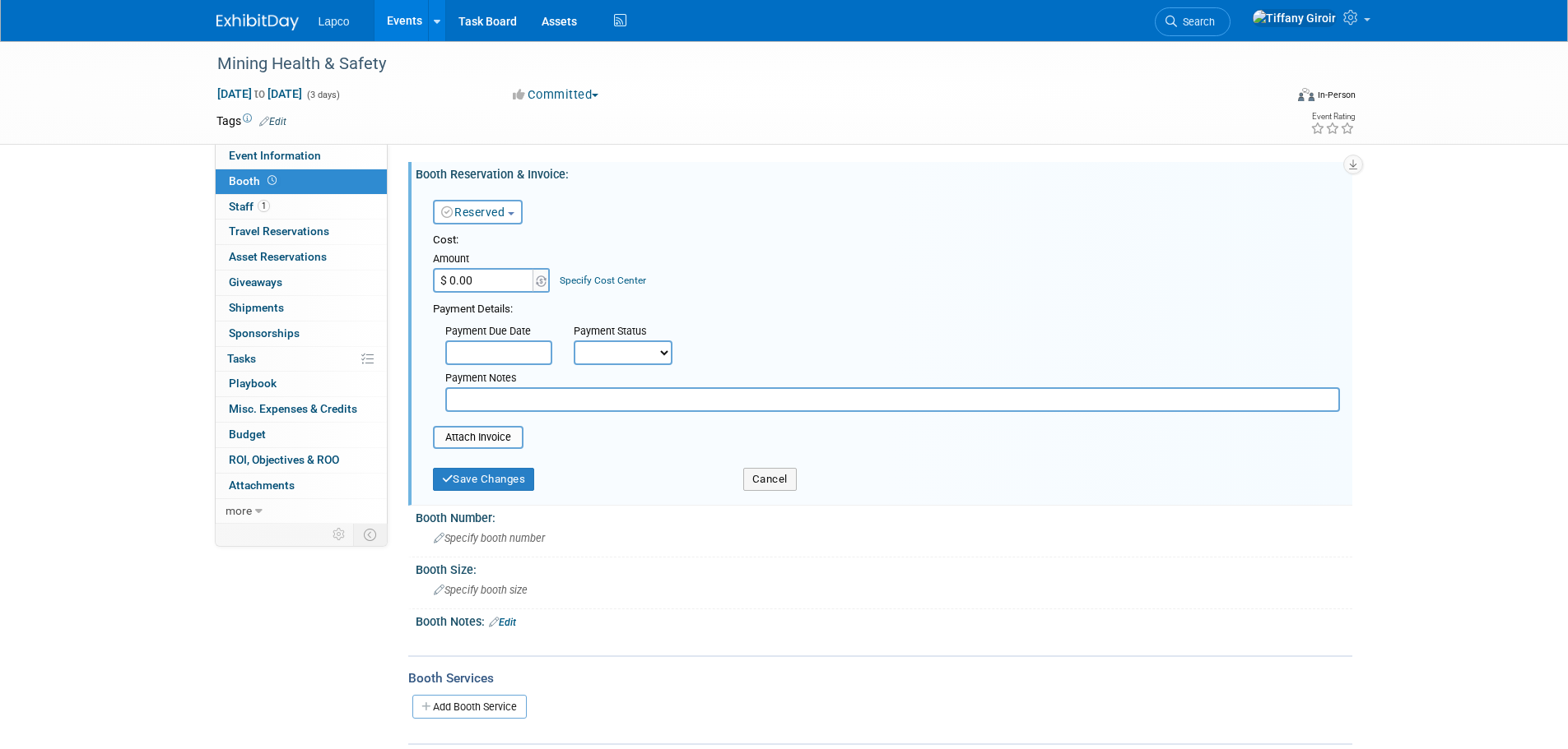
click at [543, 399] on input "text" at bounding box center [892, 400] width 895 height 24
click at [520, 476] on button "Save Changes" at bounding box center [484, 480] width 102 height 23
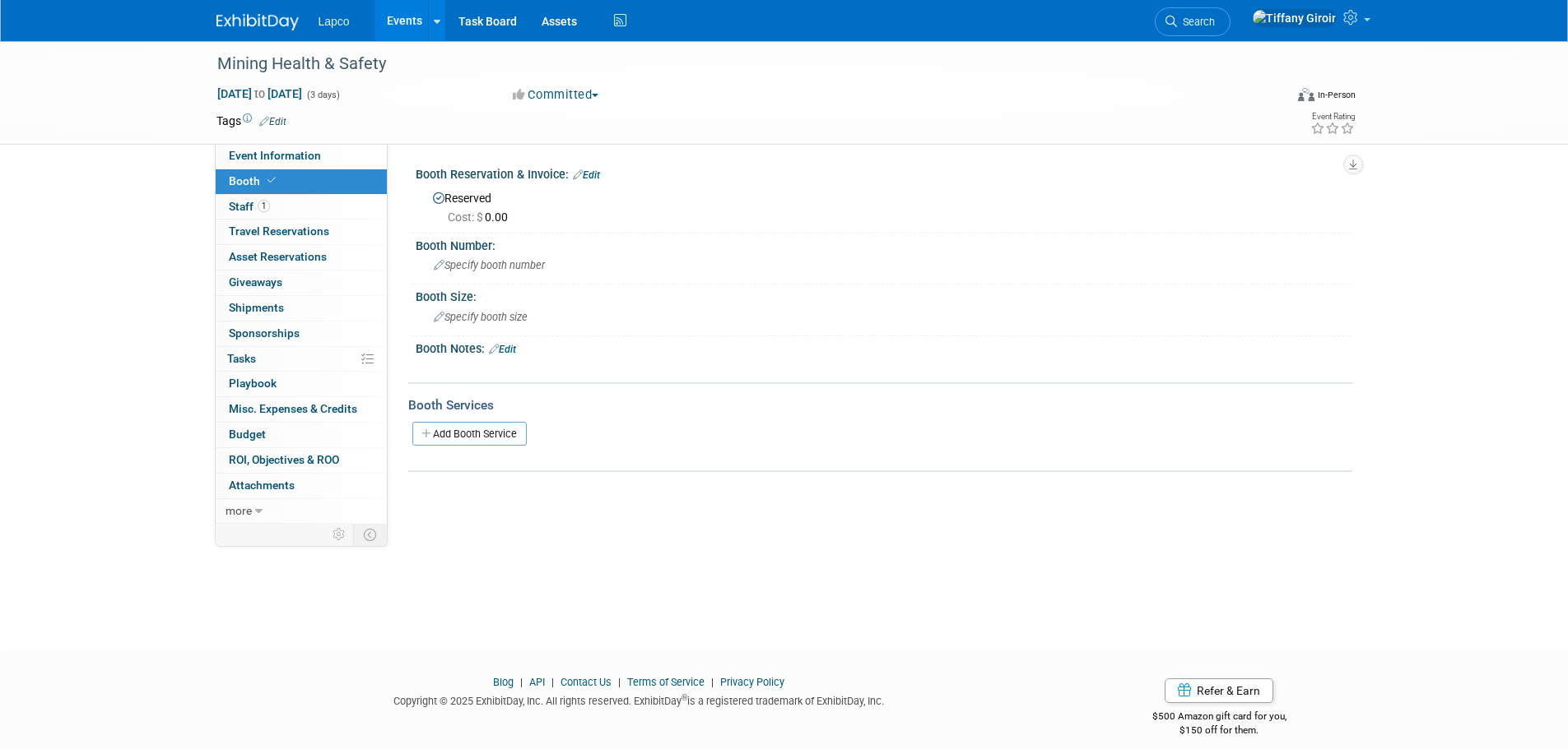
click at [278, 118] on link "Edit" at bounding box center [272, 122] width 27 height 11
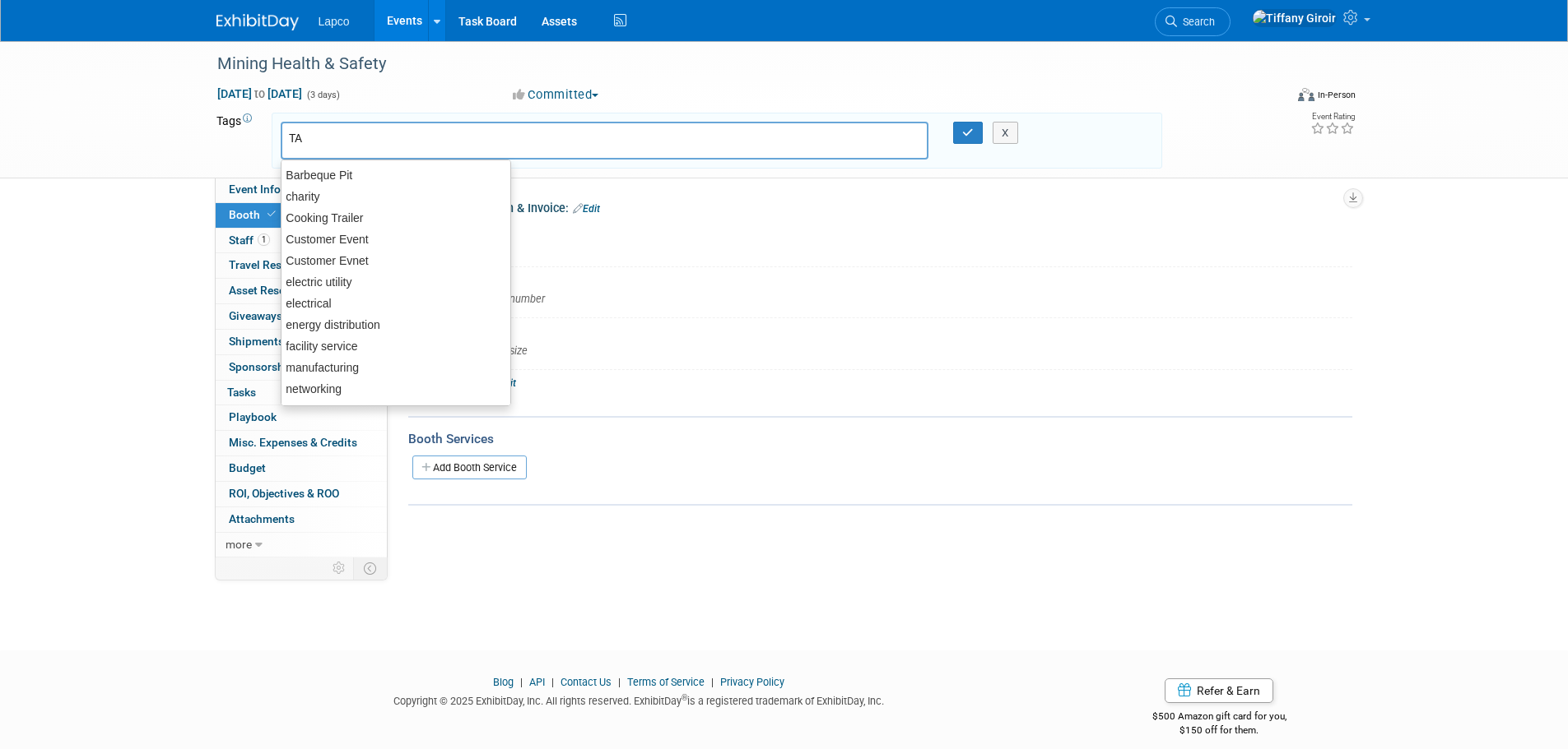
type input "TAB"
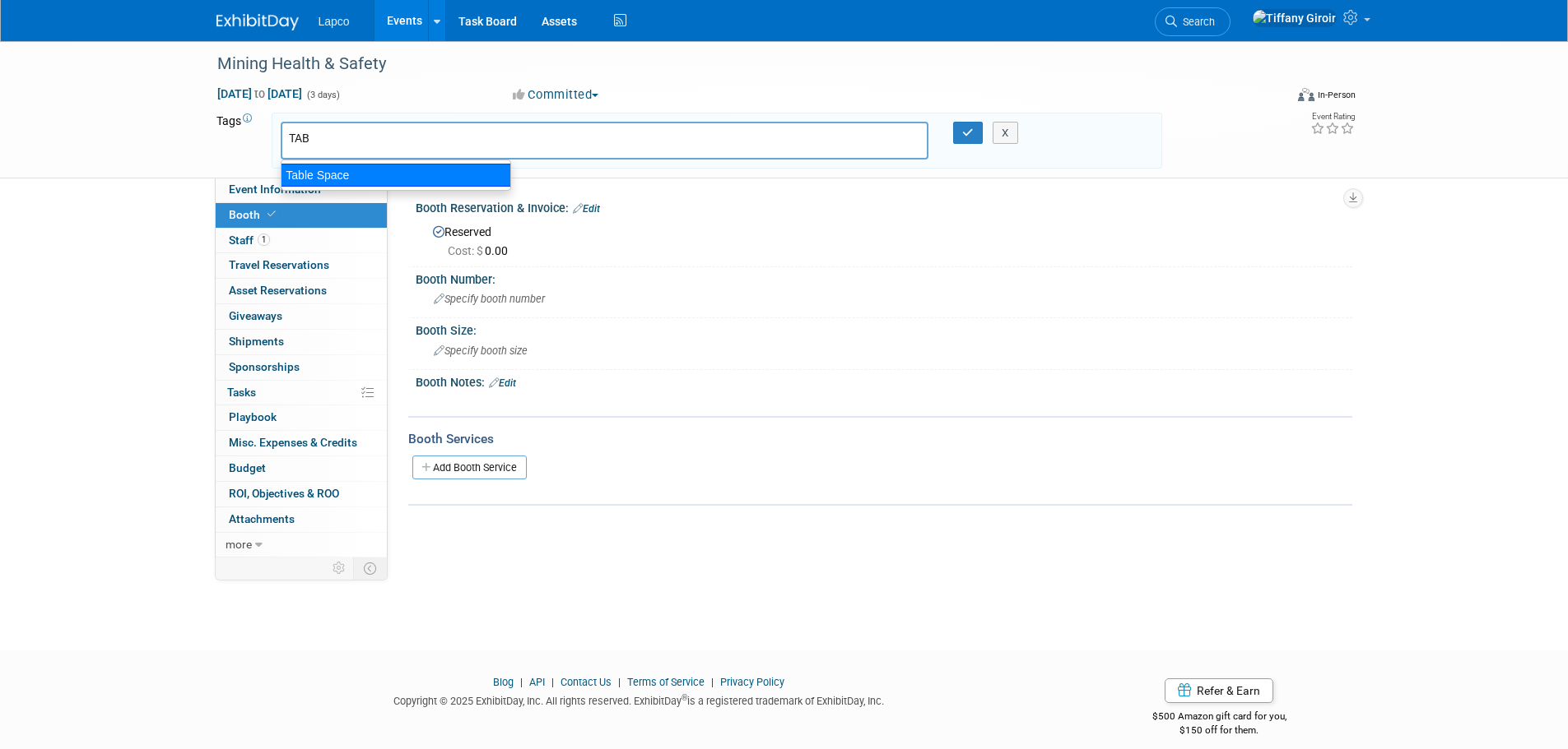
click at [340, 176] on div "Table Space" at bounding box center [395, 175] width 230 height 23
type input "Table Space"
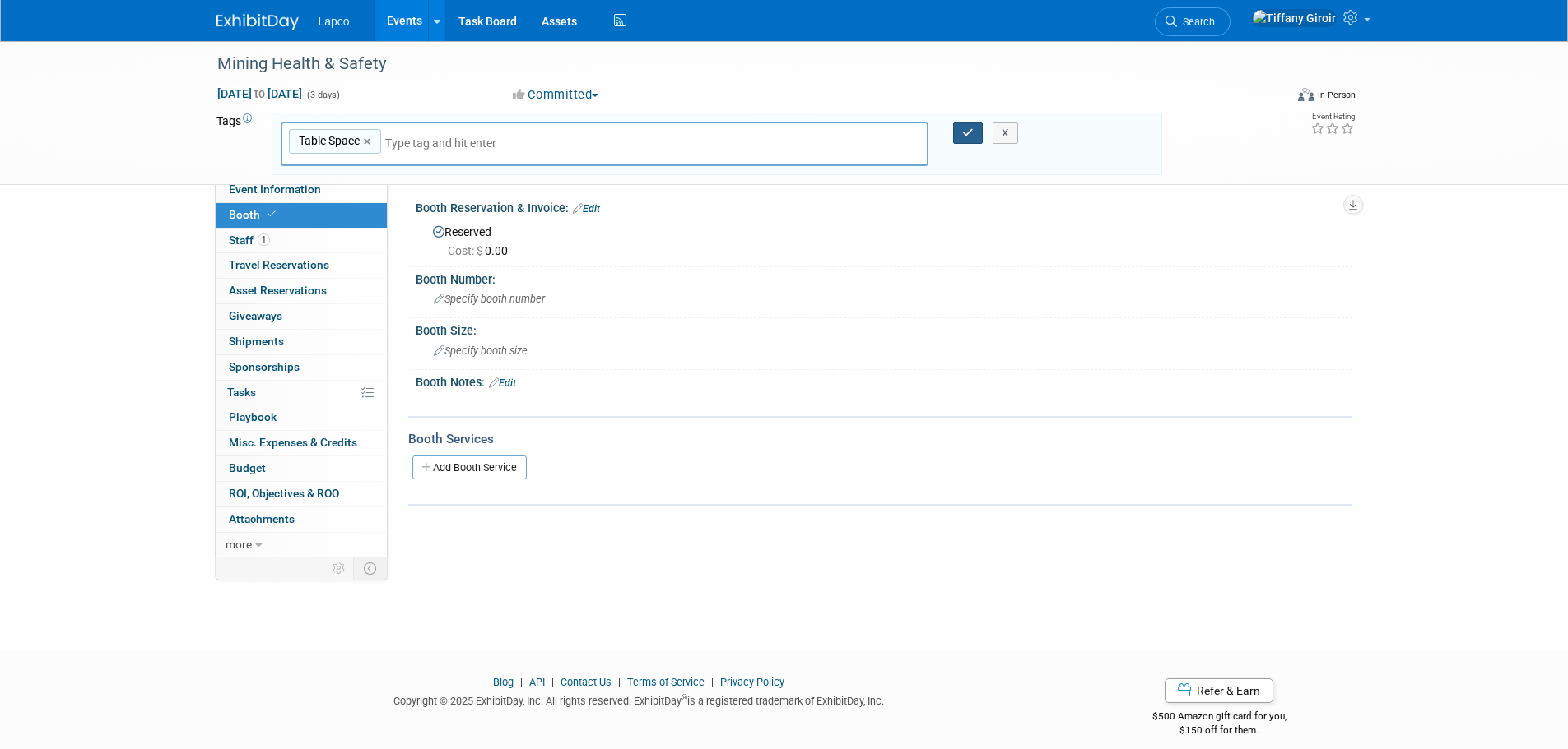
click at [968, 126] on button "button" at bounding box center [968, 133] width 30 height 23
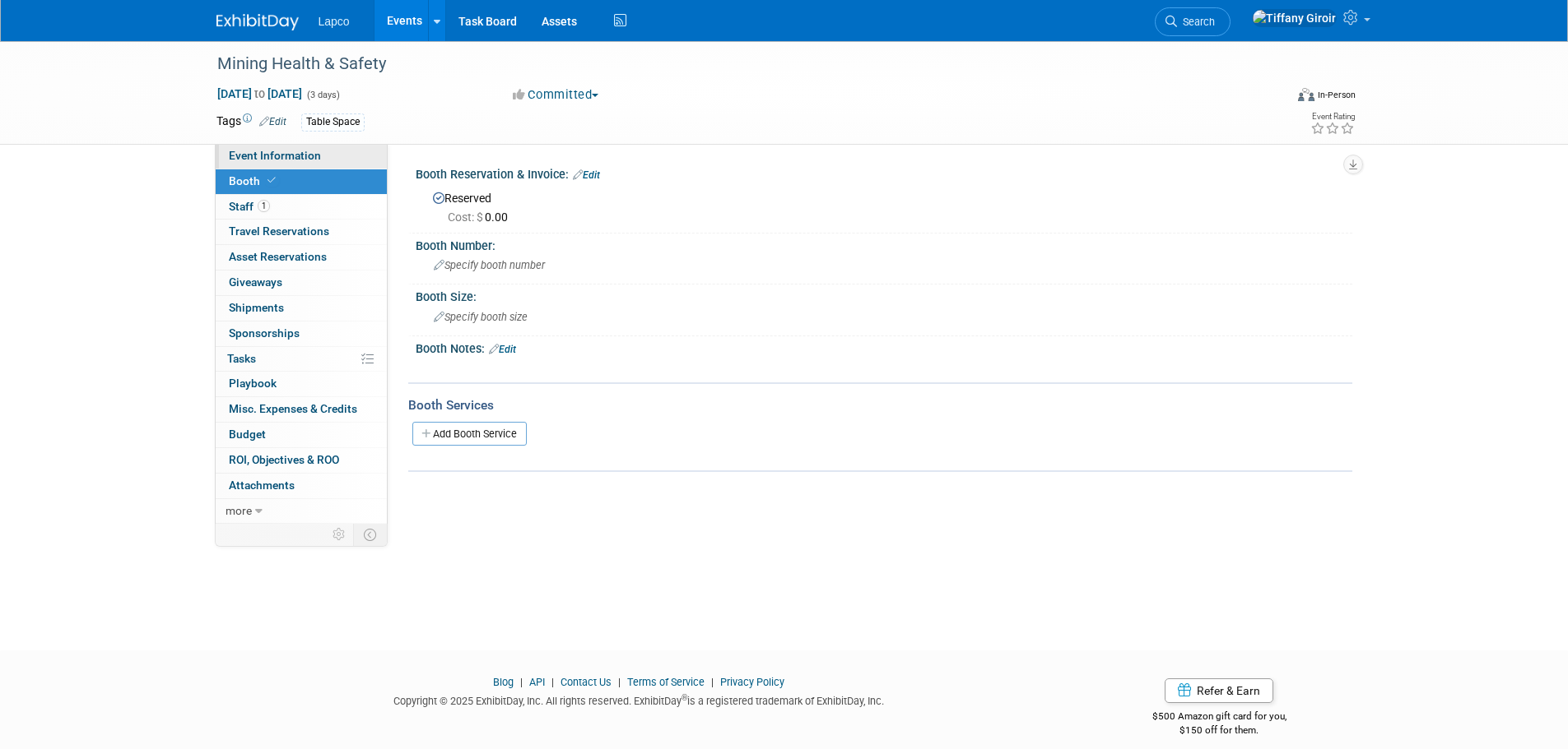
click at [316, 162] on link "Event Information" at bounding box center [301, 156] width 171 height 24
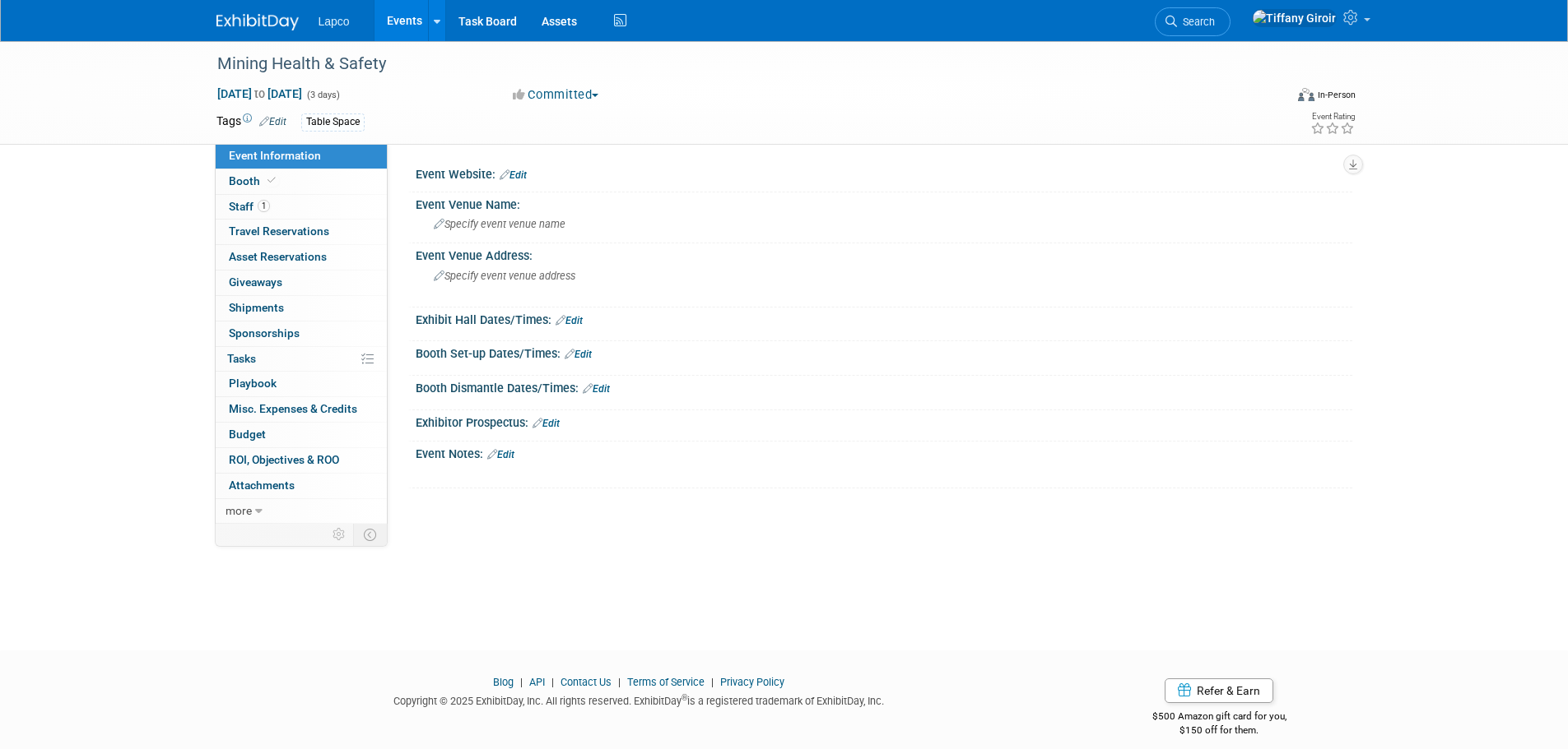
click at [522, 176] on link "Edit" at bounding box center [513, 176] width 27 height 11
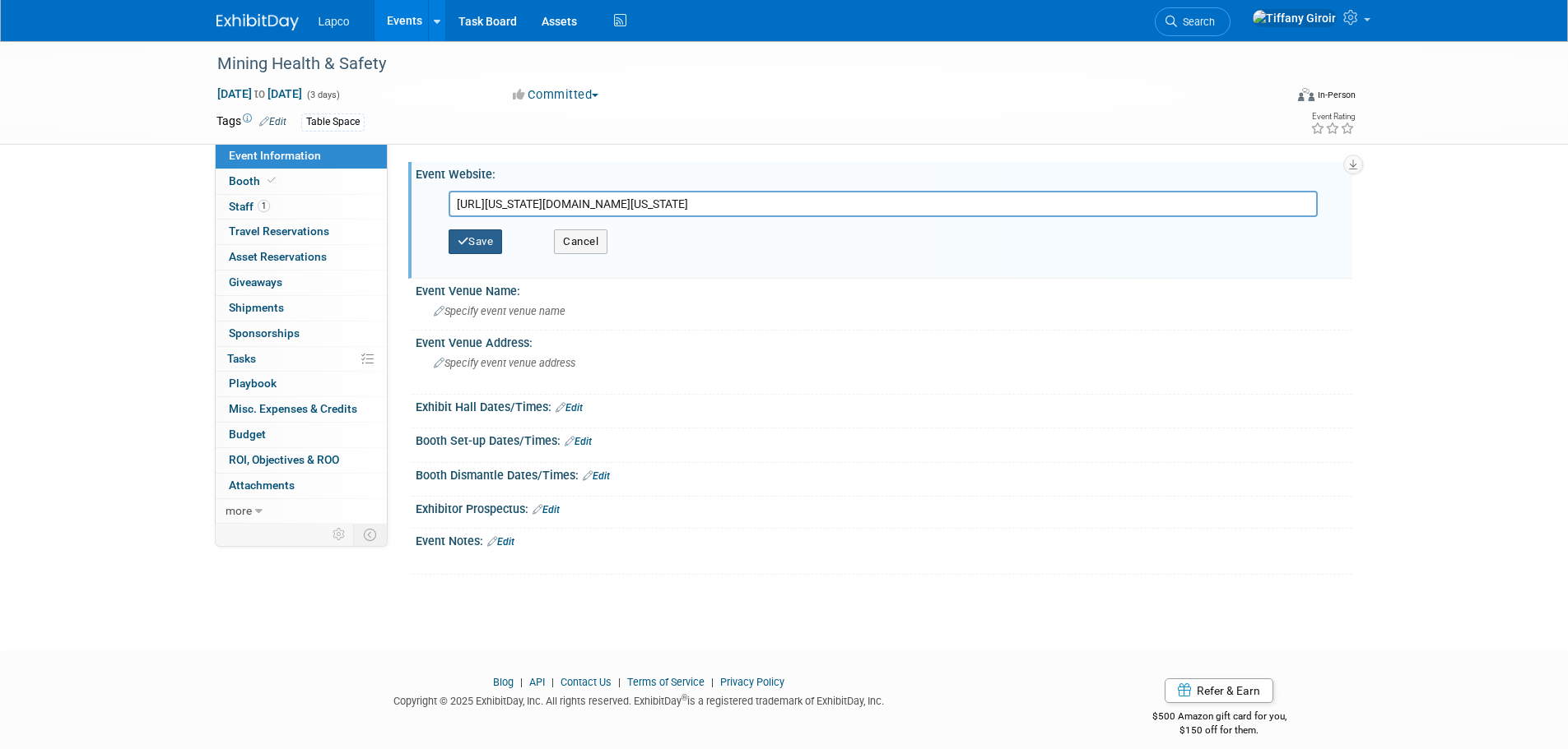
type input "https://oklahoma.gov/mines/events/31st-annual-oklahoma-mine-health-and-safety-c…"
click at [479, 243] on button "Save" at bounding box center [476, 242] width 54 height 24
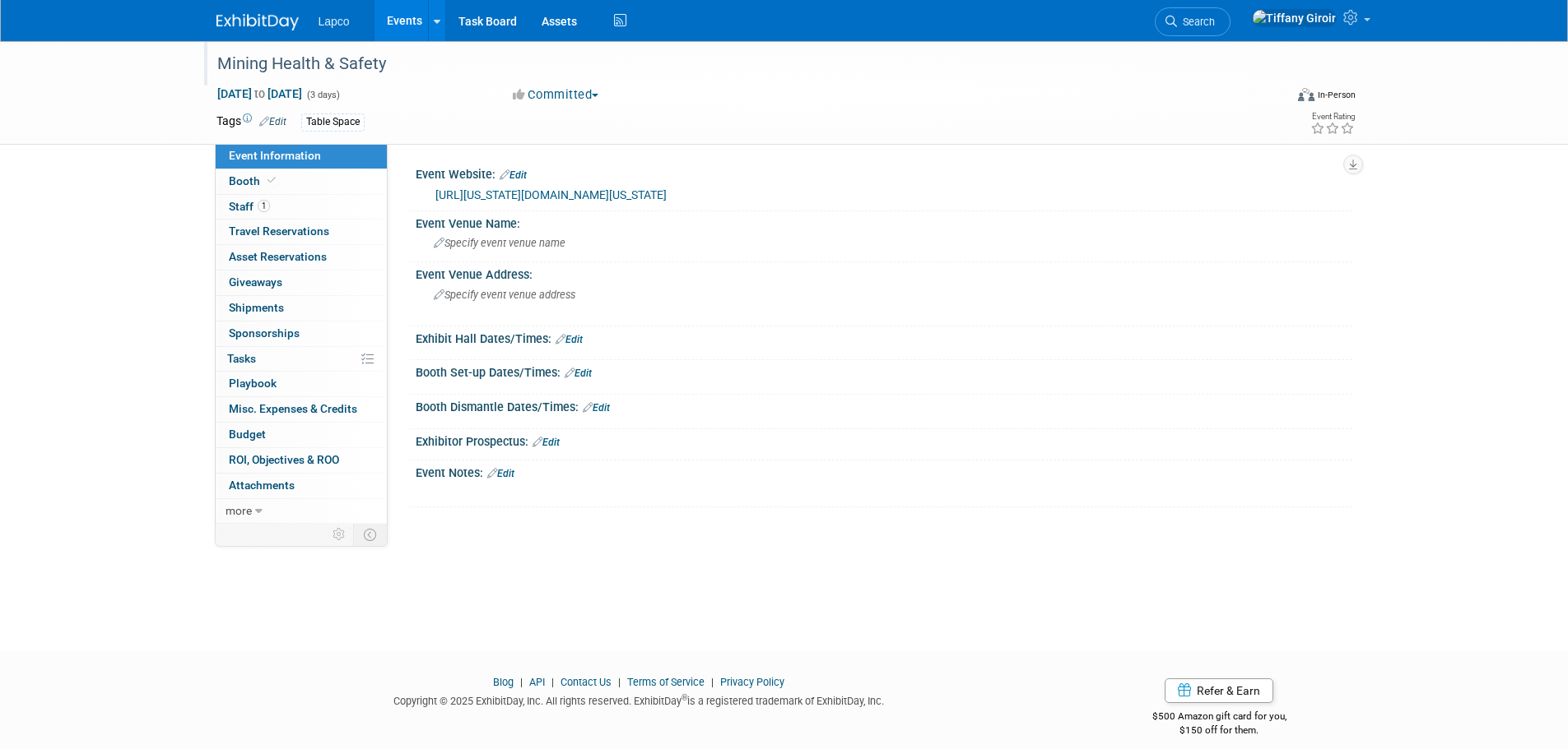
click at [343, 63] on div "Mining Health & Safety" at bounding box center [735, 65] width 1048 height 30
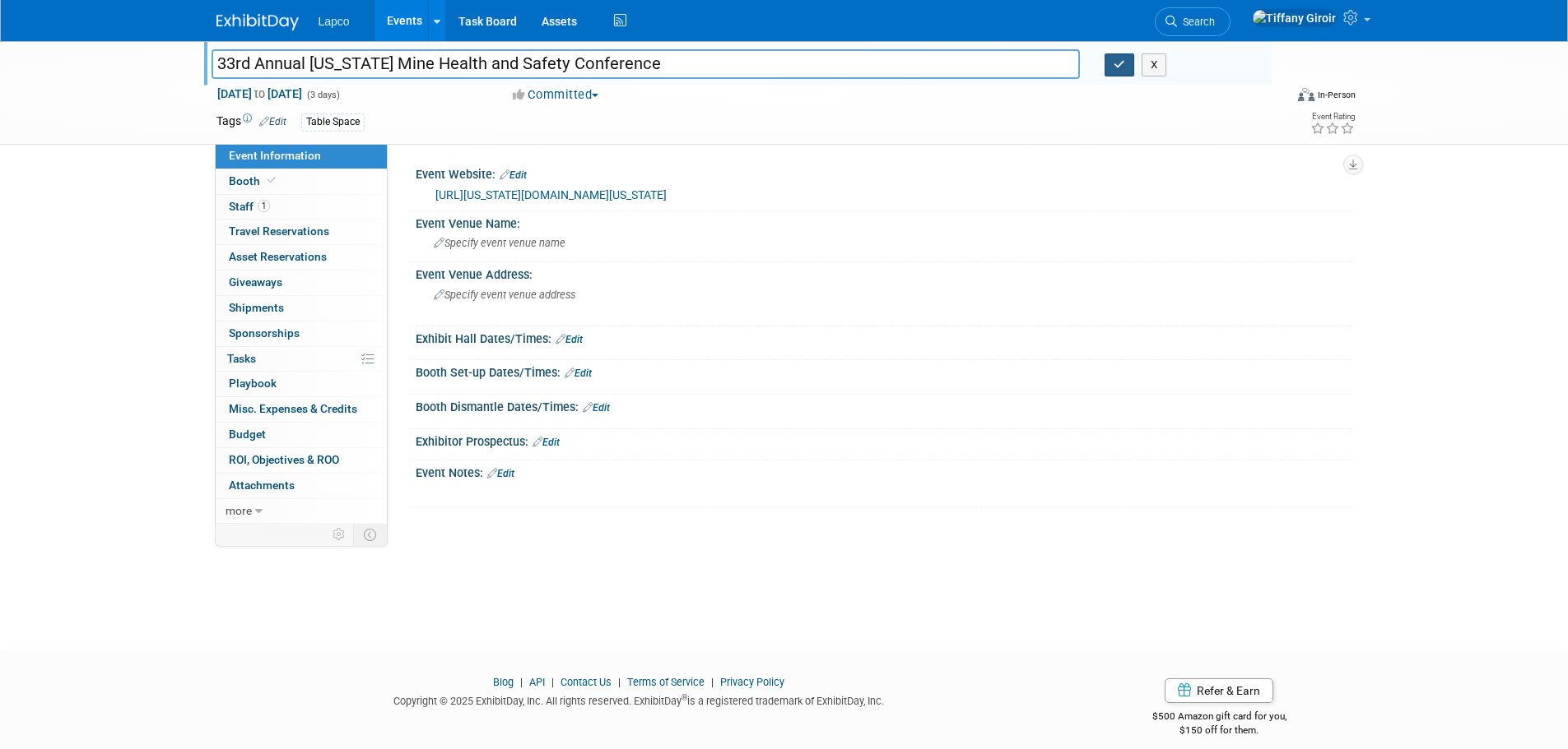
type input "33rd Annual [US_STATE] Mine Health and Safety Conference"
click at [1112, 64] on button "button" at bounding box center [1119, 65] width 30 height 23
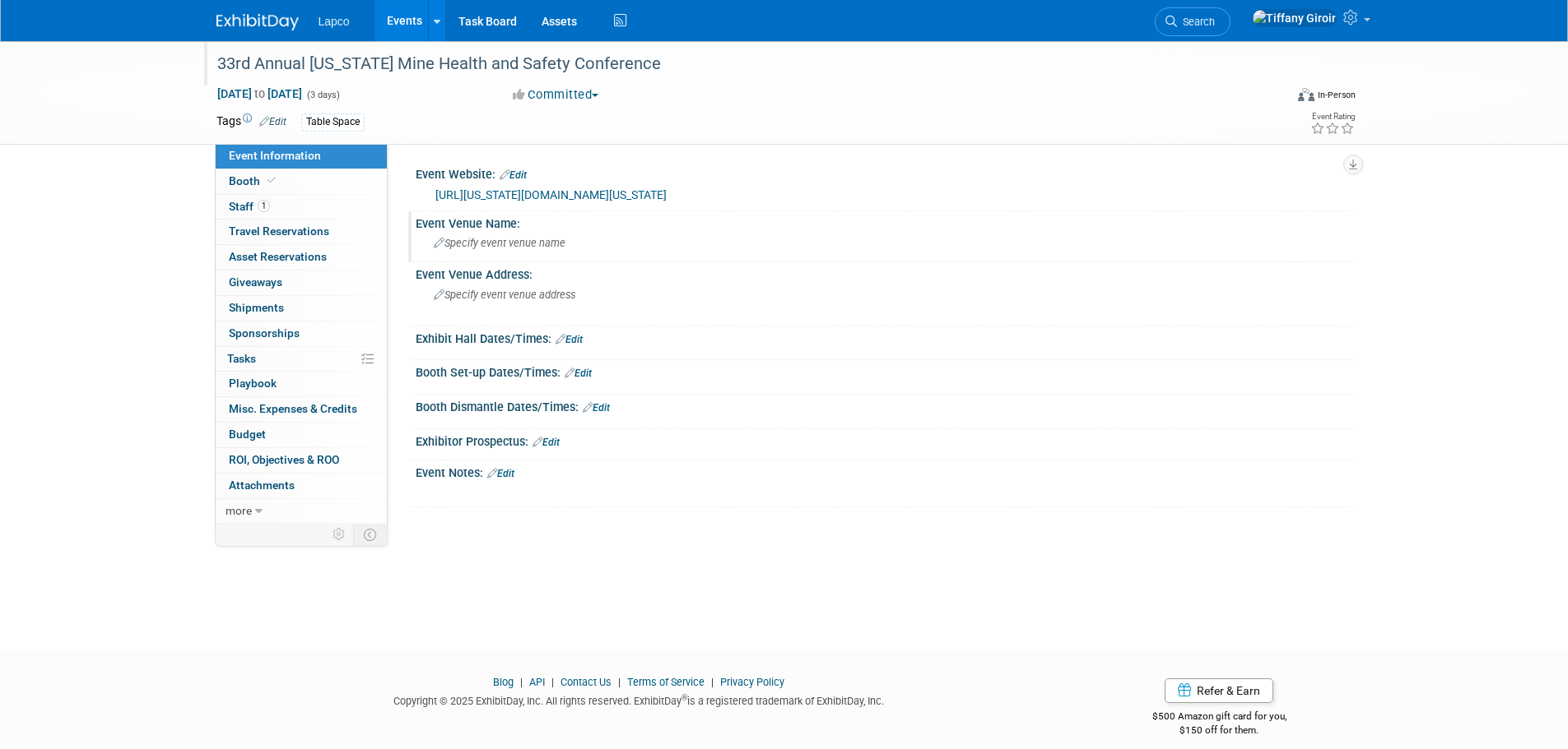
click at [545, 244] on span "Specify event venue name" at bounding box center [500, 242] width 131 height 12
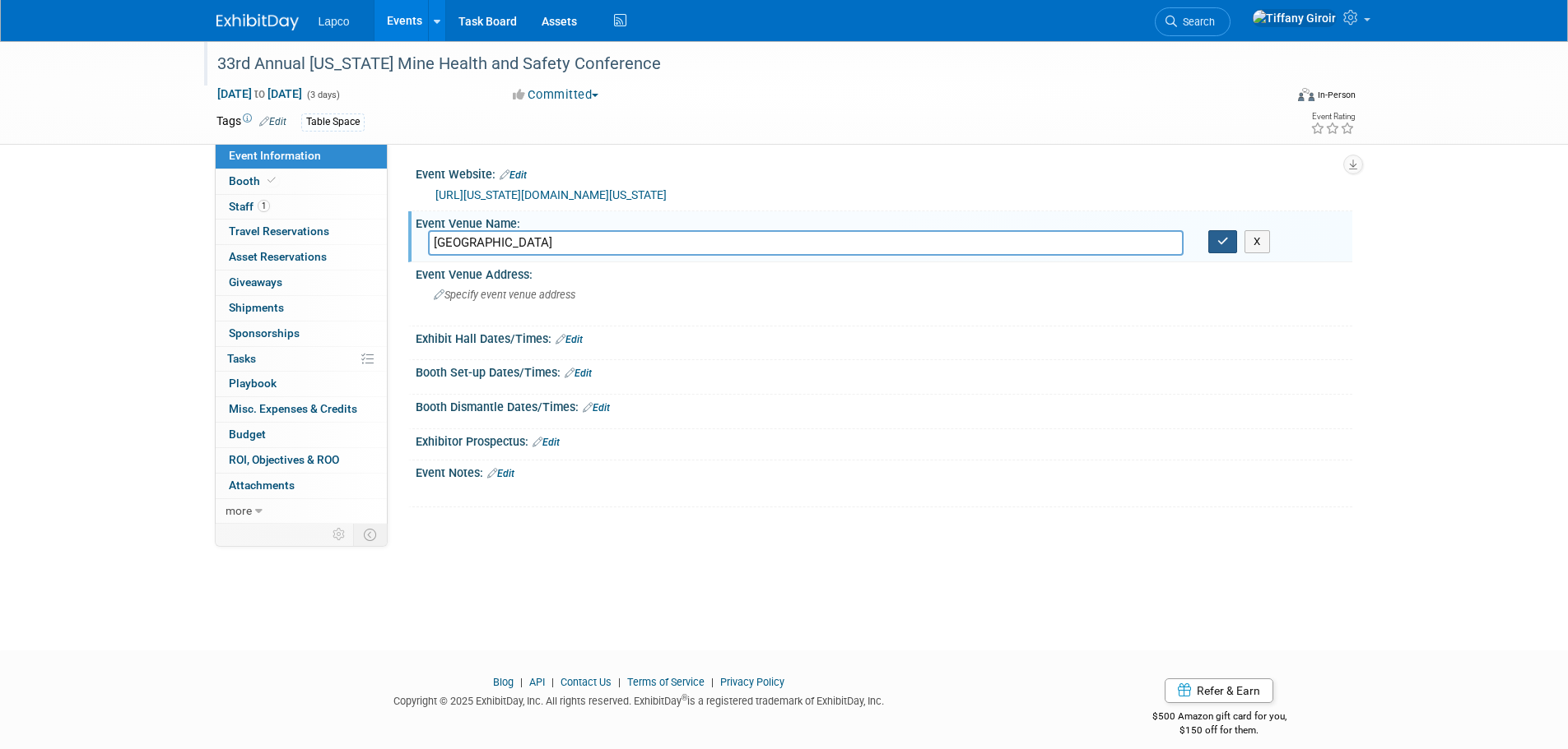
type input "Choctaw casino & Resort"
click at [1217, 246] on icon "button" at bounding box center [1222, 241] width 11 height 10
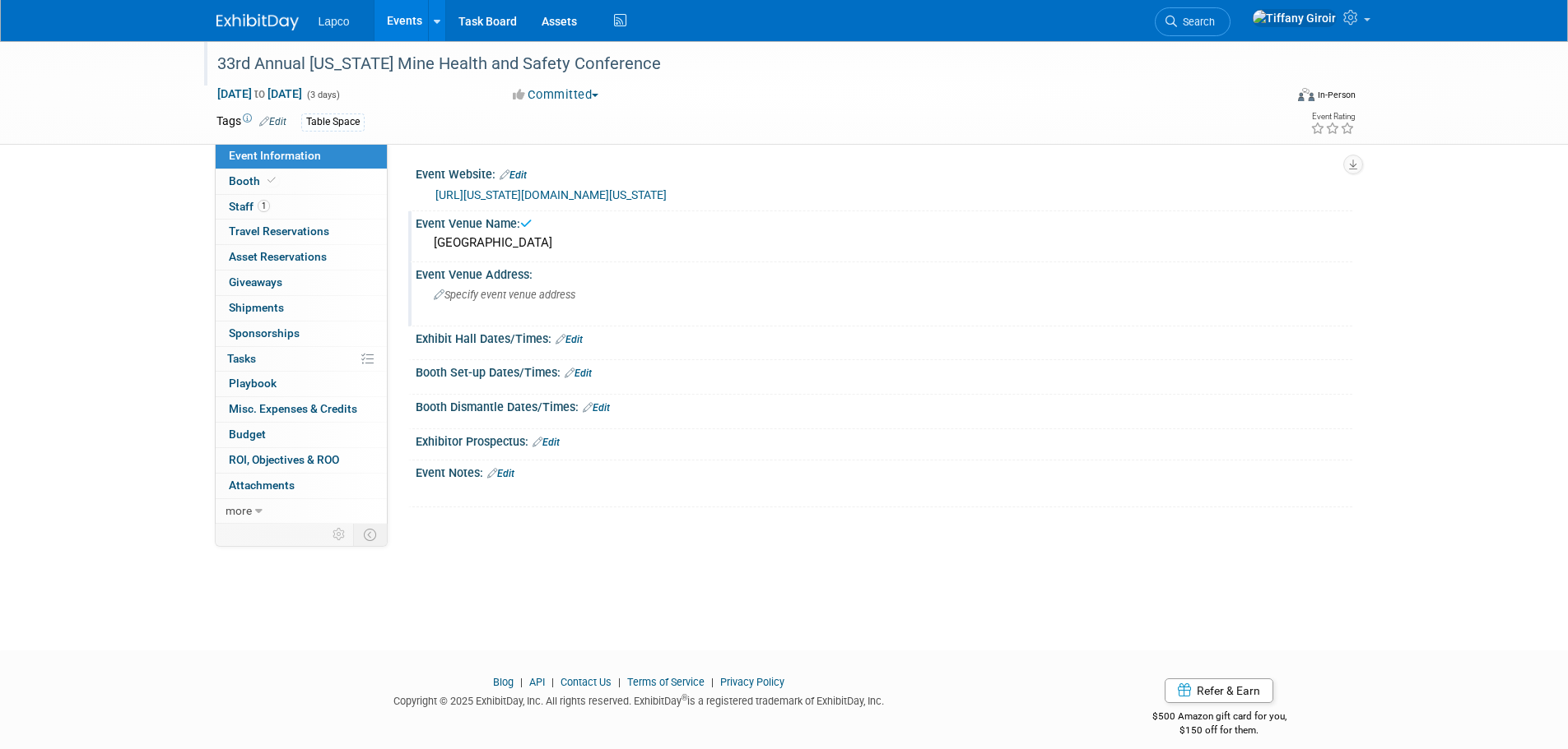
click at [564, 307] on div "Specify event venue address" at bounding box center [610, 301] width 365 height 38
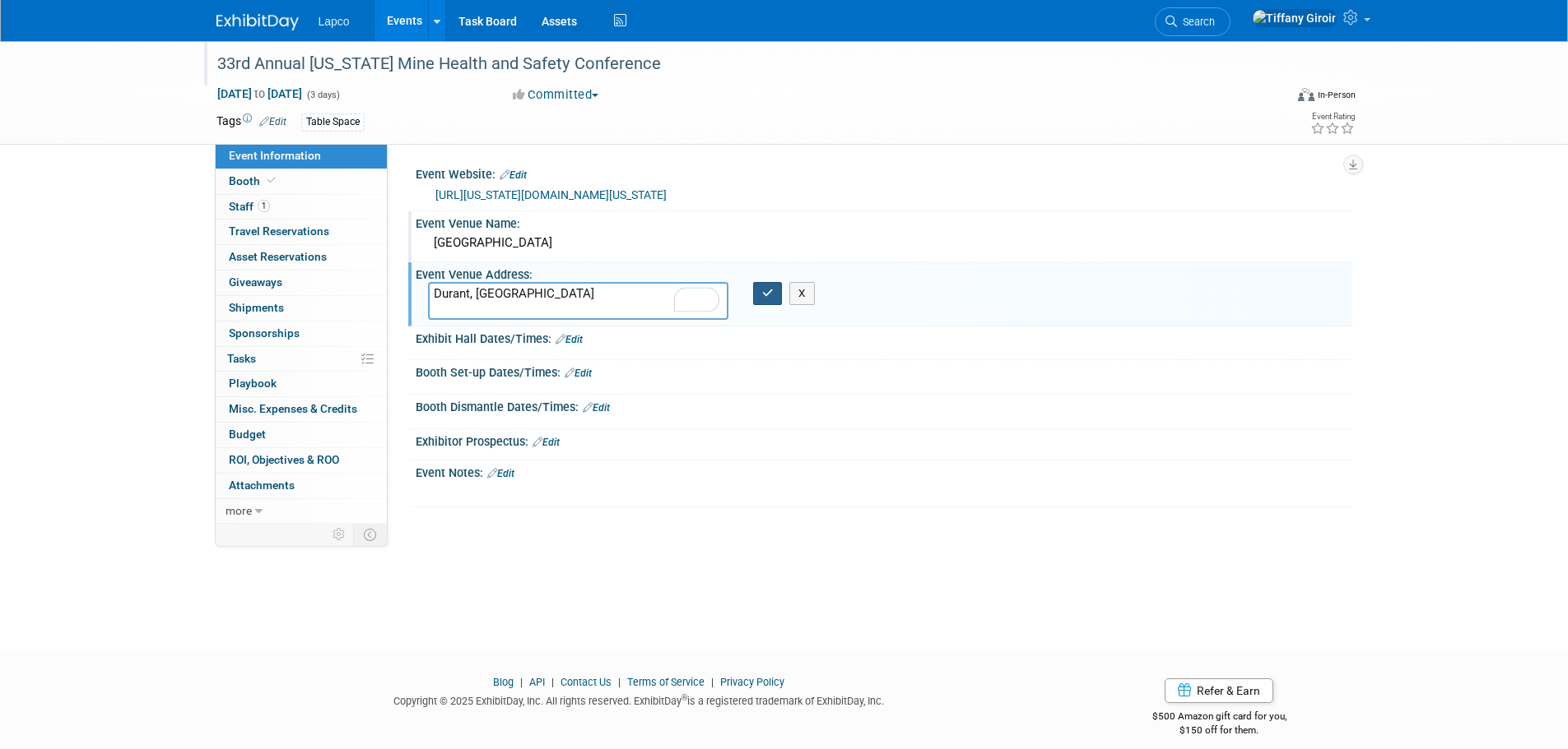
type textarea "Durant, [GEOGRAPHIC_DATA]"
click at [776, 287] on button "button" at bounding box center [768, 294] width 30 height 23
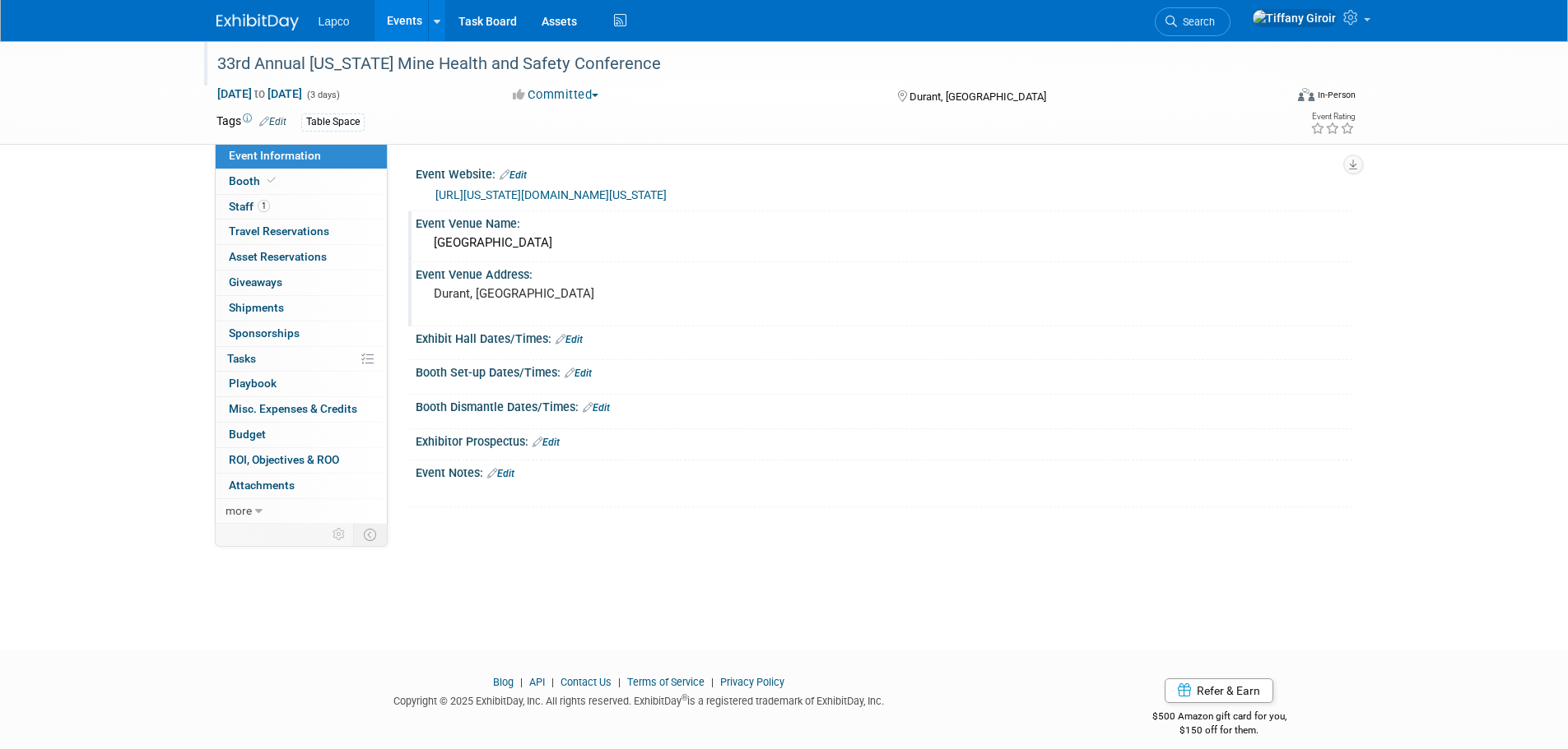
click at [404, 18] on link "Events" at bounding box center [405, 21] width 60 height 41
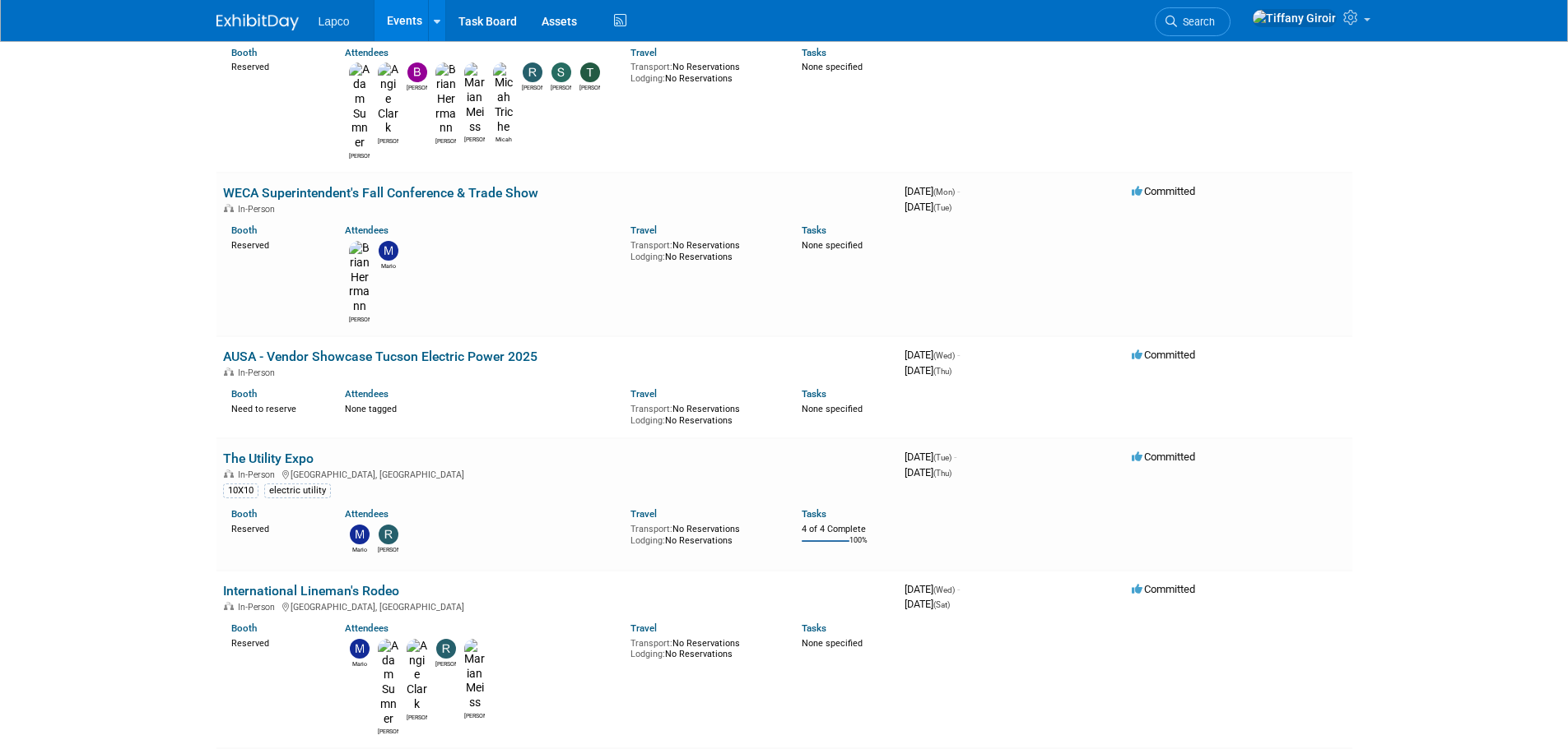
scroll to position [905, 0]
